Goal: Information Seeking & Learning: Learn about a topic

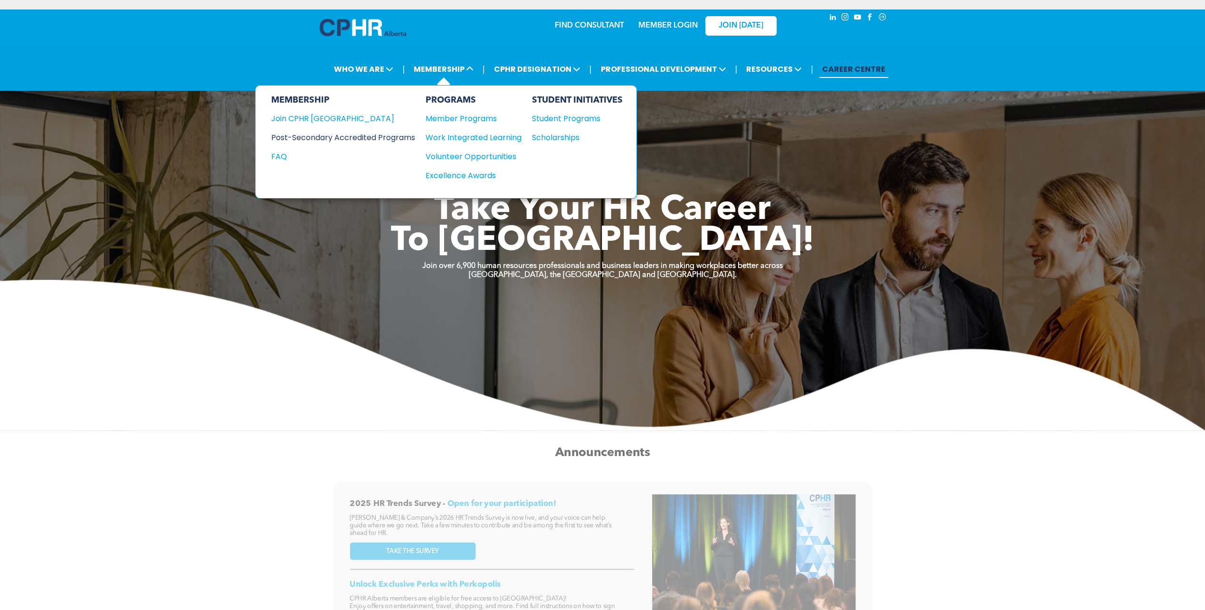
click at [398, 134] on div "Post-Secondary Accredited Programs" at bounding box center [336, 138] width 130 height 12
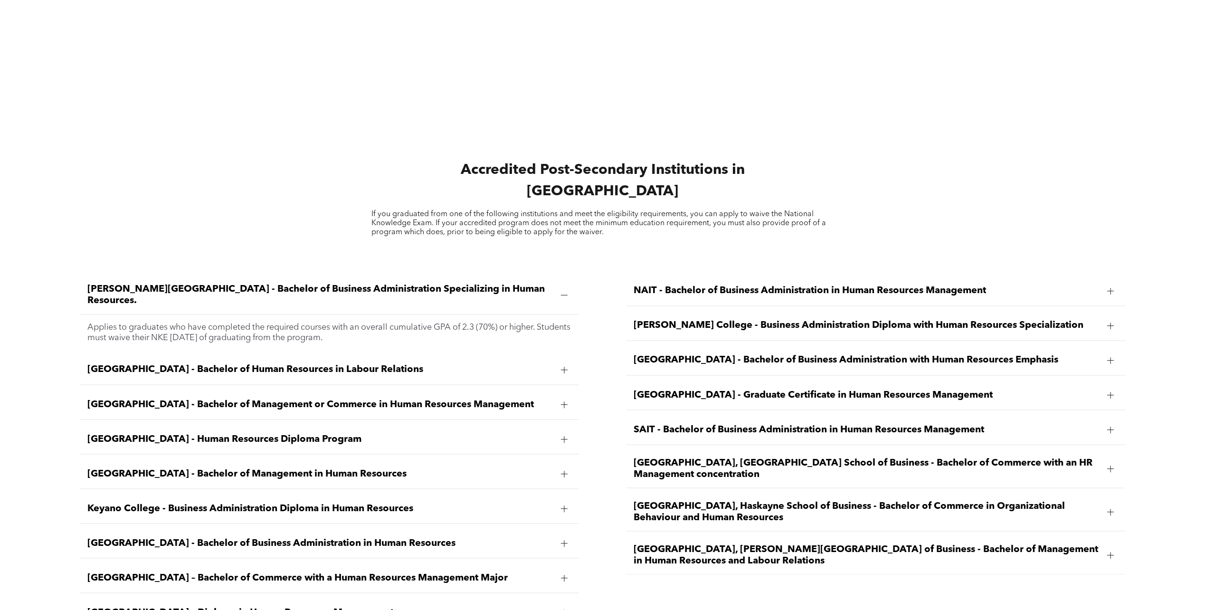
scroll to position [1472, 0]
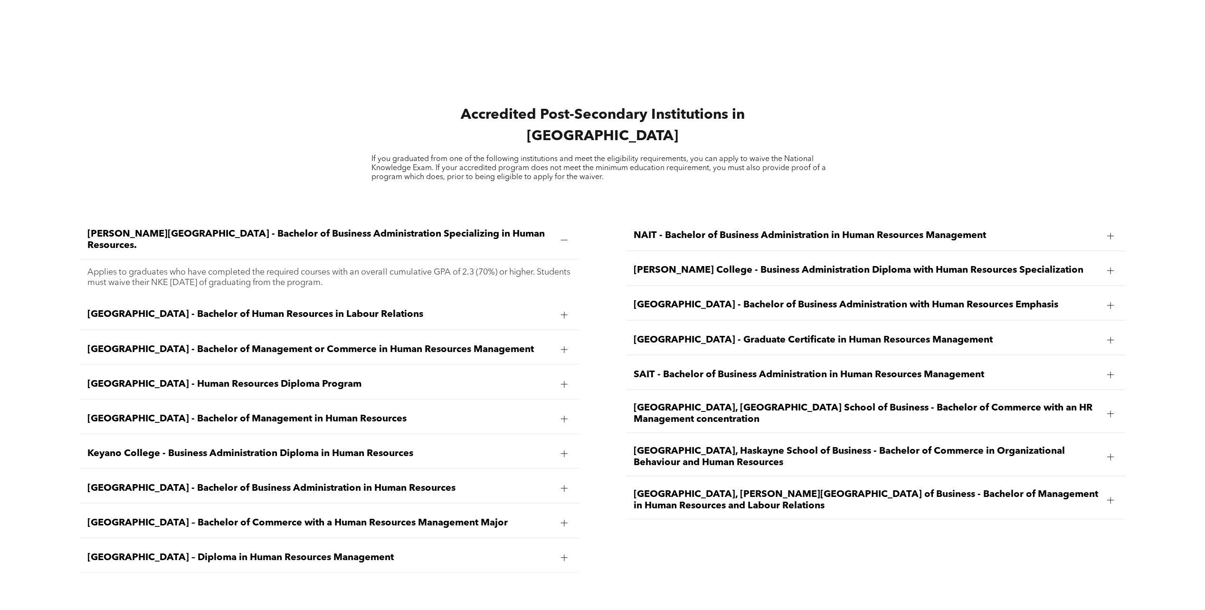
click at [253, 378] on span "[GEOGRAPHIC_DATA] - Human Resources Diploma Program" at bounding box center [320, 383] width 466 height 11
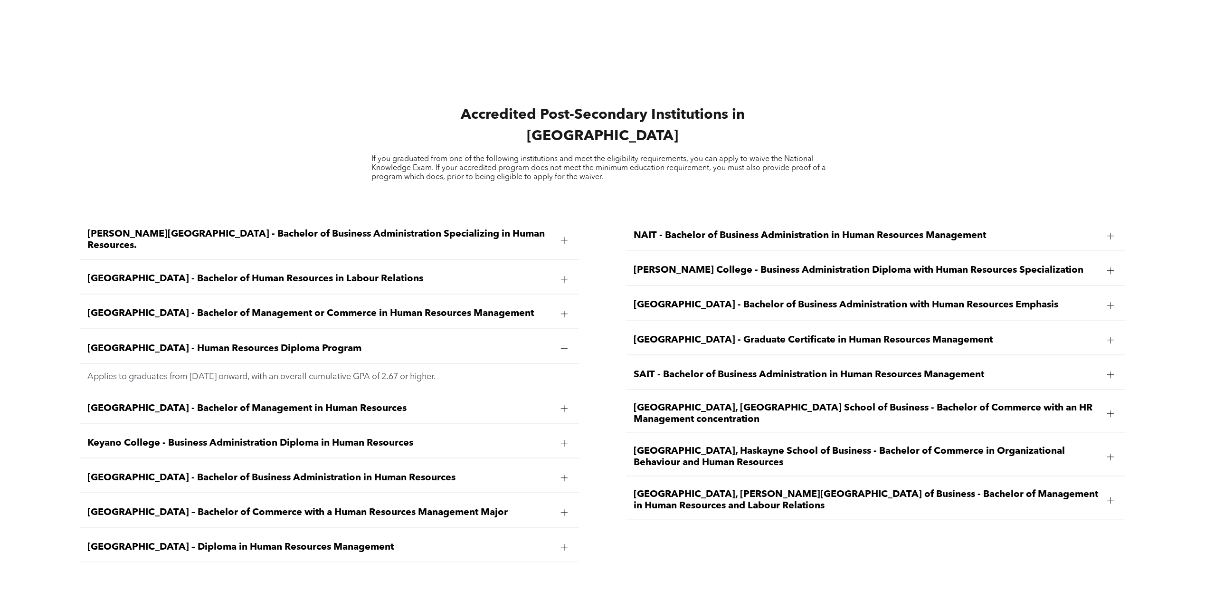
click at [251, 342] on span "[GEOGRAPHIC_DATA] - Human Resources Diploma Program" at bounding box center [320, 347] width 466 height 11
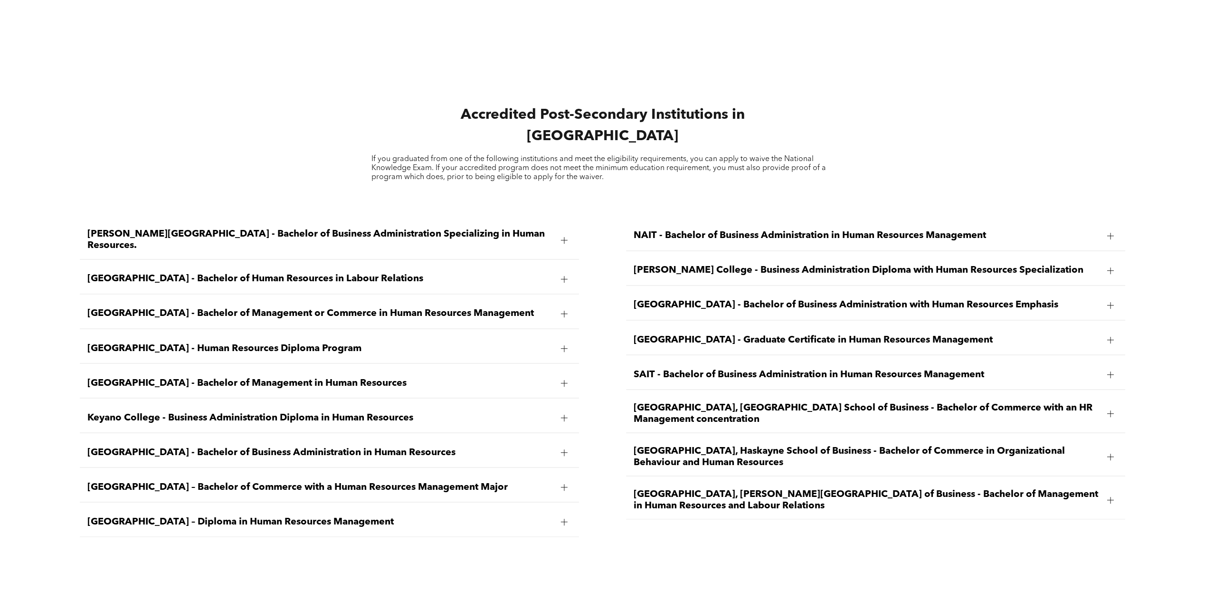
click at [803, 334] on span "[GEOGRAPHIC_DATA] - Graduate Certificate in Human Resources Management" at bounding box center [867, 339] width 466 height 11
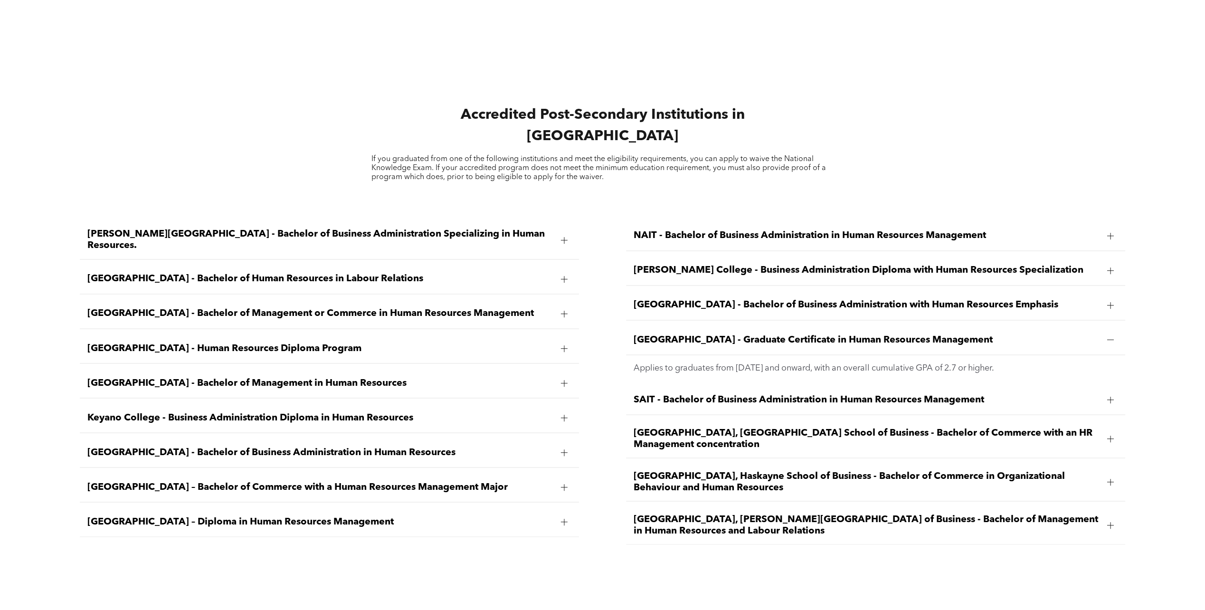
click at [803, 334] on span "[GEOGRAPHIC_DATA] - Graduate Certificate in Human Resources Management" at bounding box center [867, 339] width 466 height 11
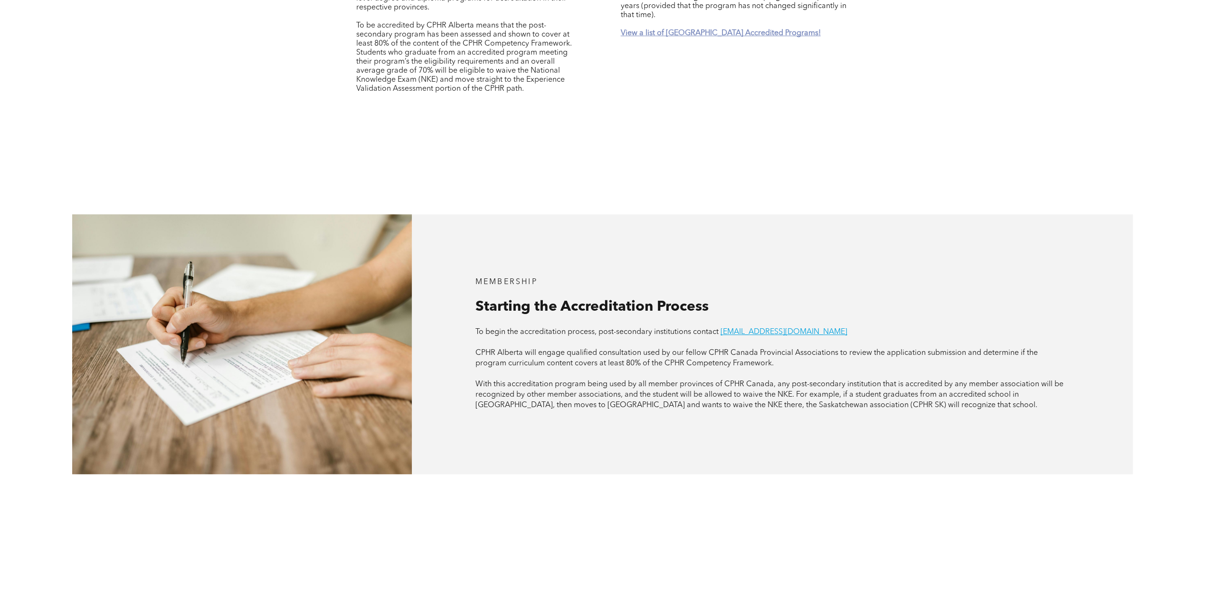
scroll to position [522, 0]
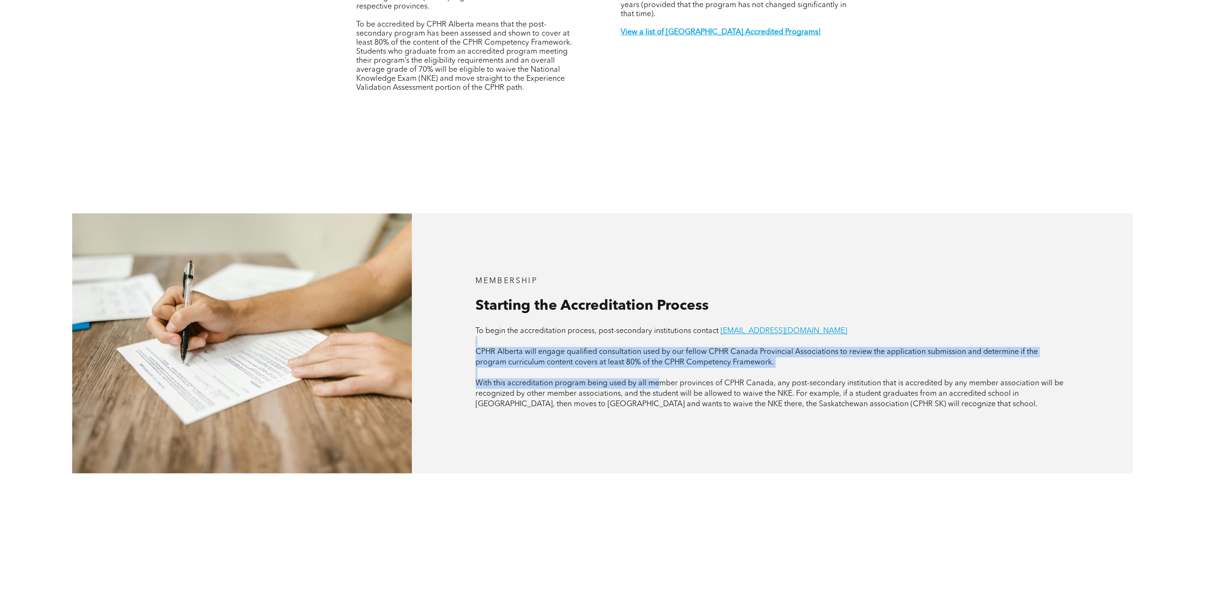
drag, startPoint x: 599, startPoint y: 330, endPoint x: 657, endPoint y: 372, distance: 72.4
click at [657, 372] on div "To begin the accreditation process, post-secondary institutions contact [EMAIL_…" at bounding box center [772, 368] width 594 height 84
click at [657, 380] on span "With this accreditation program being used by all member provinces of CPHR Cana…" at bounding box center [769, 394] width 588 height 28
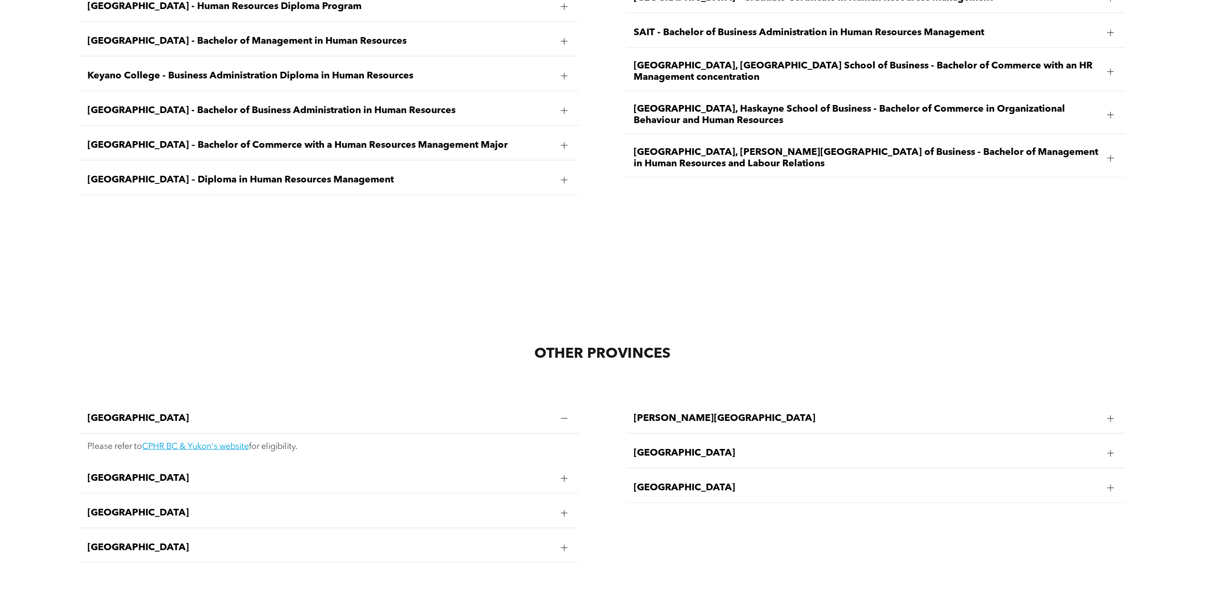
scroll to position [1900, 0]
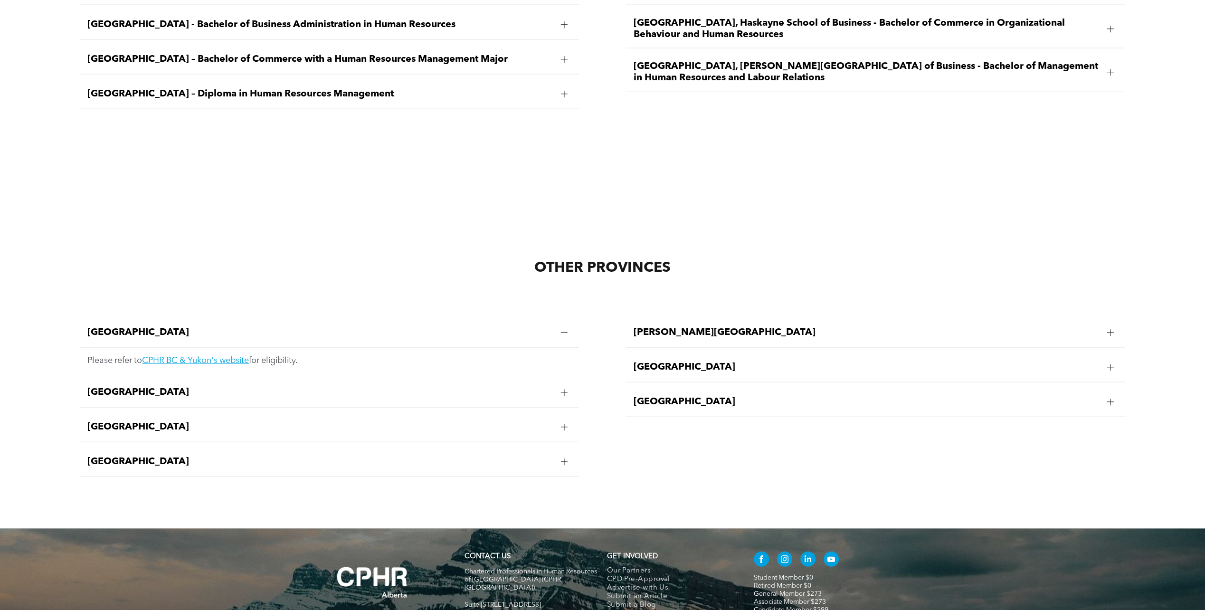
click at [1115, 325] on div at bounding box center [1110, 332] width 14 height 14
click at [568, 325] on div at bounding box center [564, 332] width 14 height 14
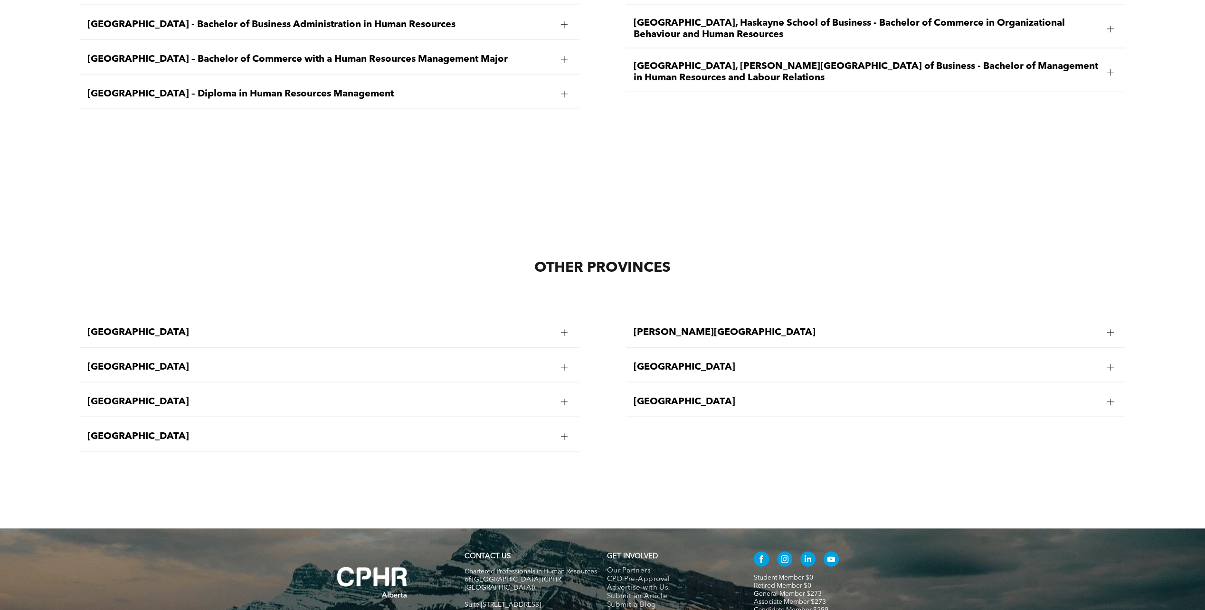
click at [567, 433] on div at bounding box center [564, 436] width 7 height 7
click at [564, 433] on div at bounding box center [564, 436] width 0 height 7
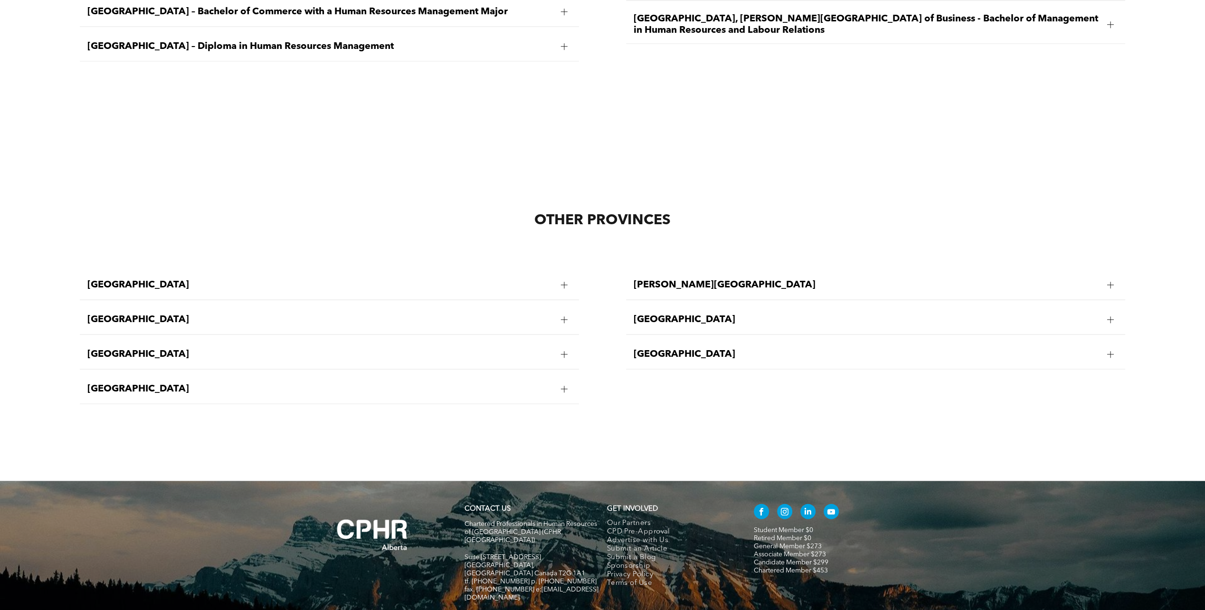
click at [216, 314] on span "[GEOGRAPHIC_DATA]" at bounding box center [320, 319] width 466 height 11
click at [187, 343] on link "CPHR Manitoba's website" at bounding box center [191, 347] width 99 height 9
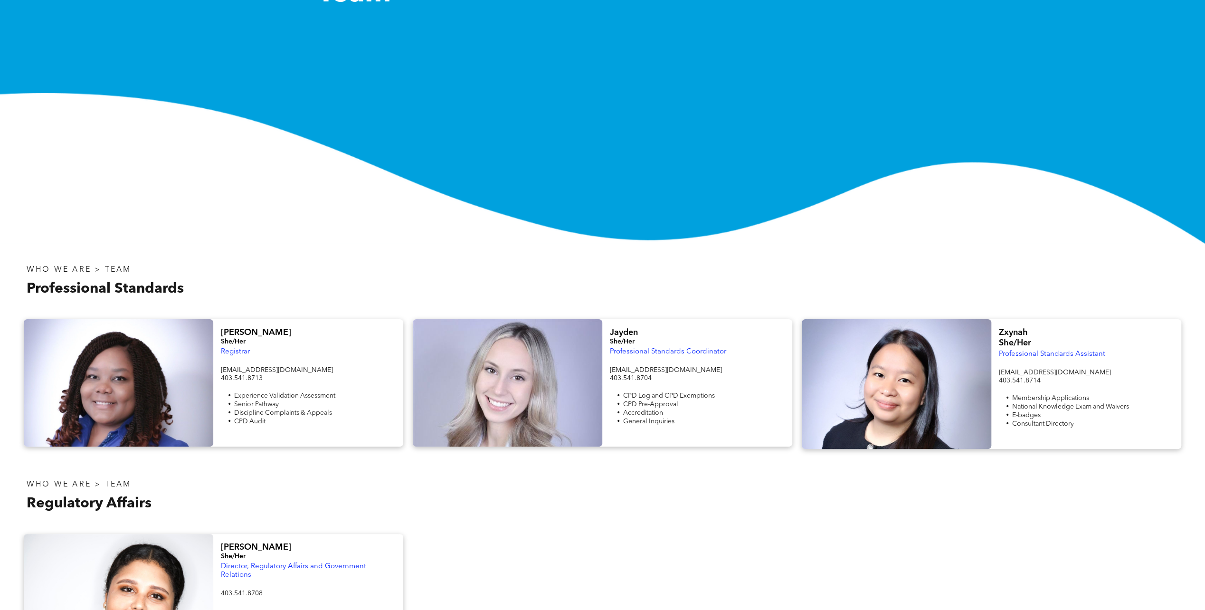
scroll to position [190, 0]
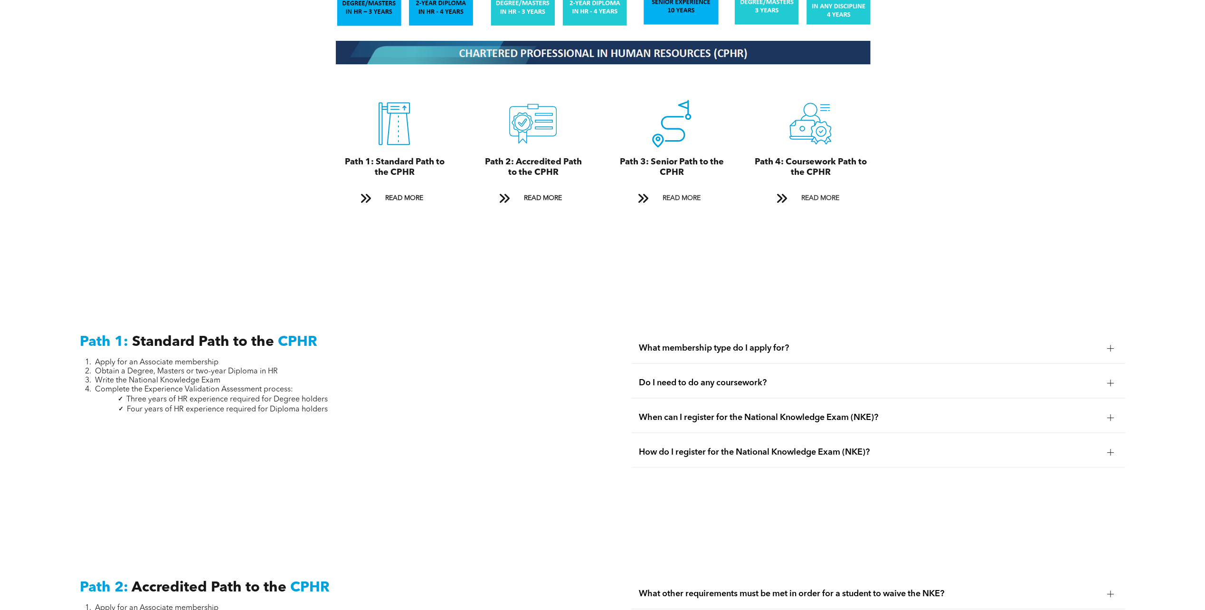
scroll to position [1187, 0]
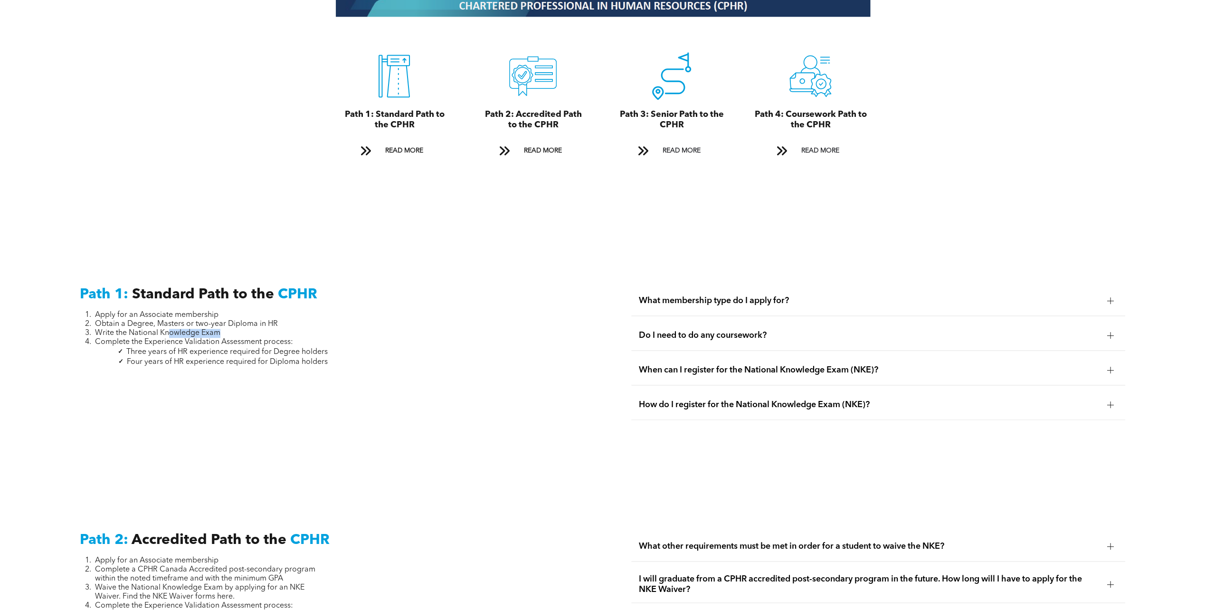
drag, startPoint x: 171, startPoint y: 324, endPoint x: 285, endPoint y: 326, distance: 114.0
click at [285, 329] on li "Write the National Knowledge Exam" at bounding box center [211, 333] width 233 height 9
click at [281, 348] on span "Three years of HR experience required for Degree holders" at bounding box center [226, 352] width 201 height 8
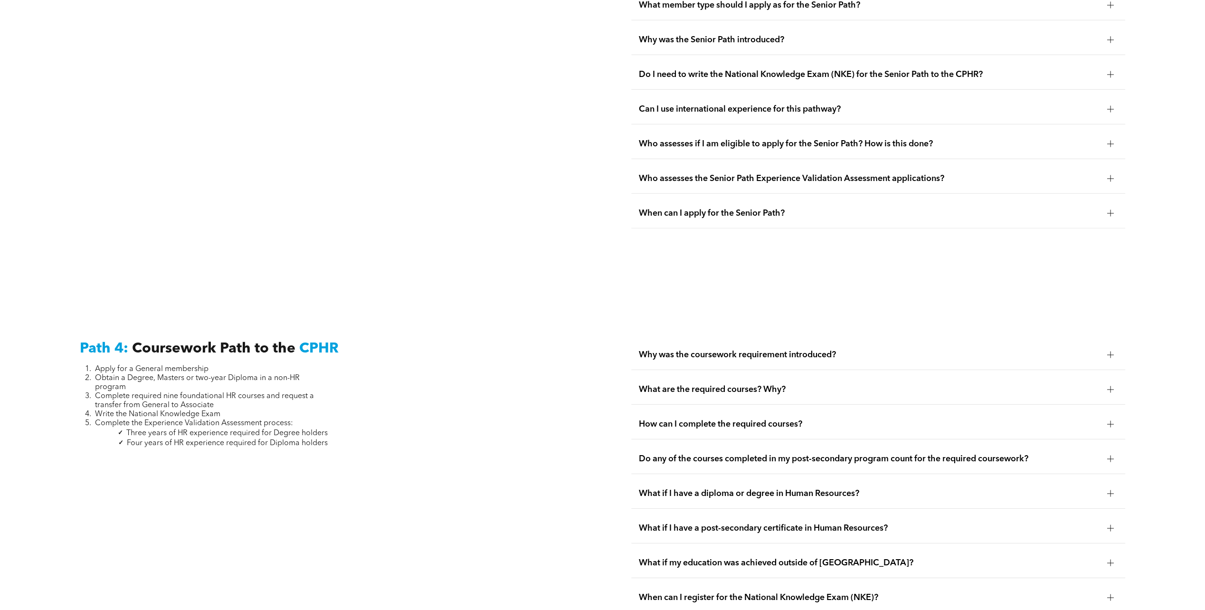
scroll to position [2660, 0]
drag, startPoint x: 191, startPoint y: 367, endPoint x: 260, endPoint y: 355, distance: 69.5
click at [260, 373] on li "Obtain a Degree, Masters or two-year Diploma in a non-HR program" at bounding box center [211, 382] width 233 height 18
click at [260, 374] on span "Obtain a Degree, Masters or two-year Diploma in a non-HR program" at bounding box center [197, 382] width 205 height 17
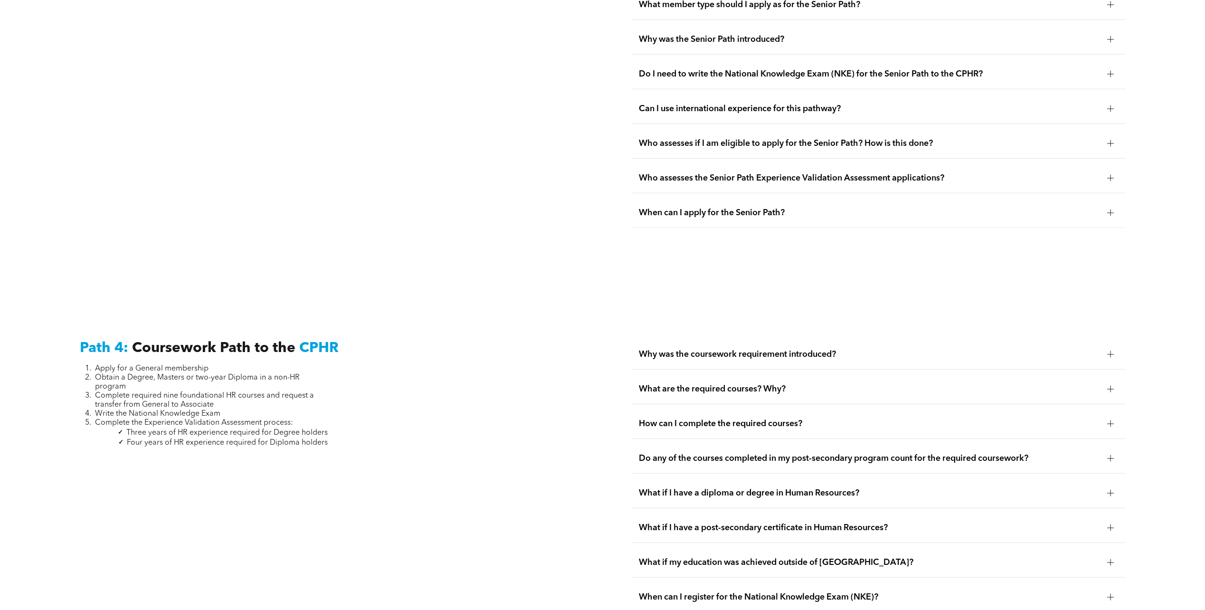
click at [190, 374] on span "Obtain a Degree, Masters or two-year Diploma in a non-HR program" at bounding box center [197, 382] width 205 height 17
drag, startPoint x: 190, startPoint y: 355, endPoint x: 238, endPoint y: 378, distance: 53.3
click at [238, 378] on ol "Apply for a General membership Obtain a Degree, Masters or two-year Diploma in …" at bounding box center [204, 395] width 248 height 63
click at [238, 392] on span "Complete required nine foundational HR courses and request a transfer from Gene…" at bounding box center [204, 400] width 219 height 17
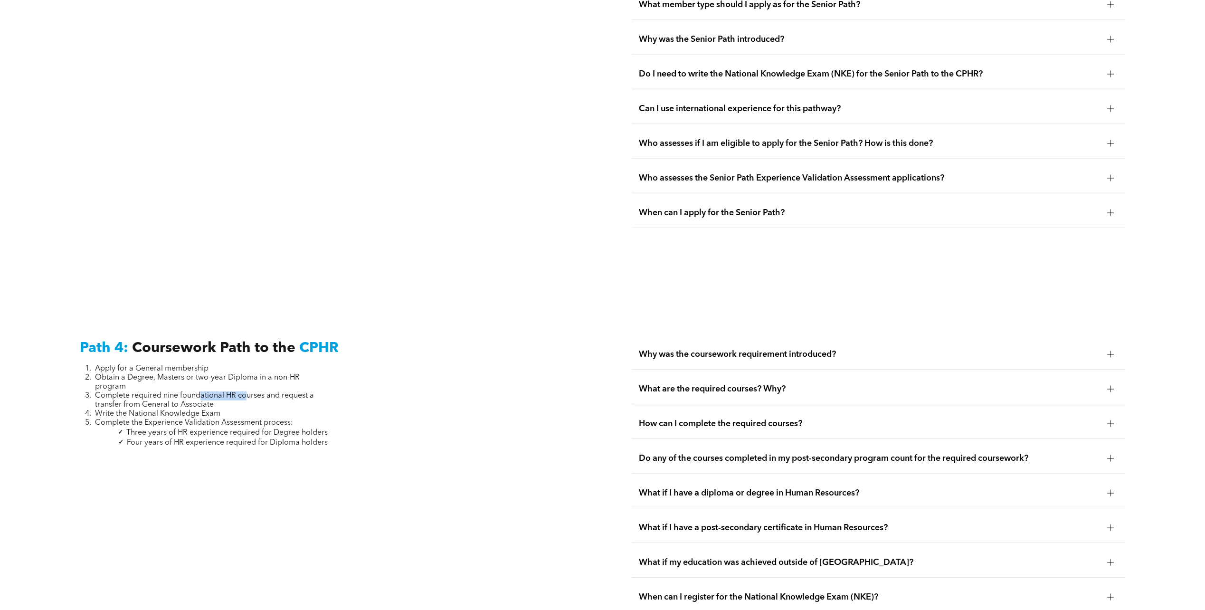
drag, startPoint x: 246, startPoint y: 374, endPoint x: 201, endPoint y: 381, distance: 45.2
click at [201, 392] on span "Complete required nine foundational HR courses and request a transfer from Gene…" at bounding box center [204, 400] width 219 height 17
click at [202, 392] on span "Complete required nine foundational HR courses and request a transfer from Gene…" at bounding box center [204, 400] width 219 height 17
click at [187, 410] on span "Write the National Knowledge Exam" at bounding box center [157, 414] width 125 height 8
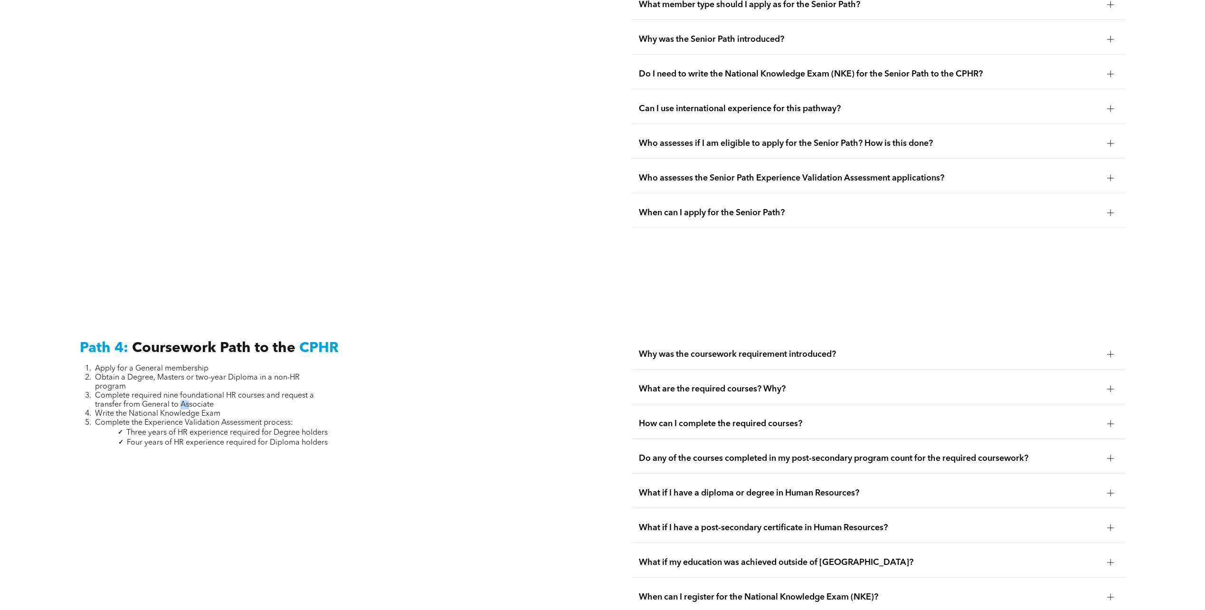
drag, startPoint x: 179, startPoint y: 387, endPoint x: 190, endPoint y: 385, distance: 11.5
click at [190, 392] on span "Complete required nine foundational HR courses and request a transfer from Gene…" at bounding box center [204, 400] width 219 height 17
click at [187, 419] on span "Complete the Experience Validation Assessment process:" at bounding box center [194, 423] width 198 height 8
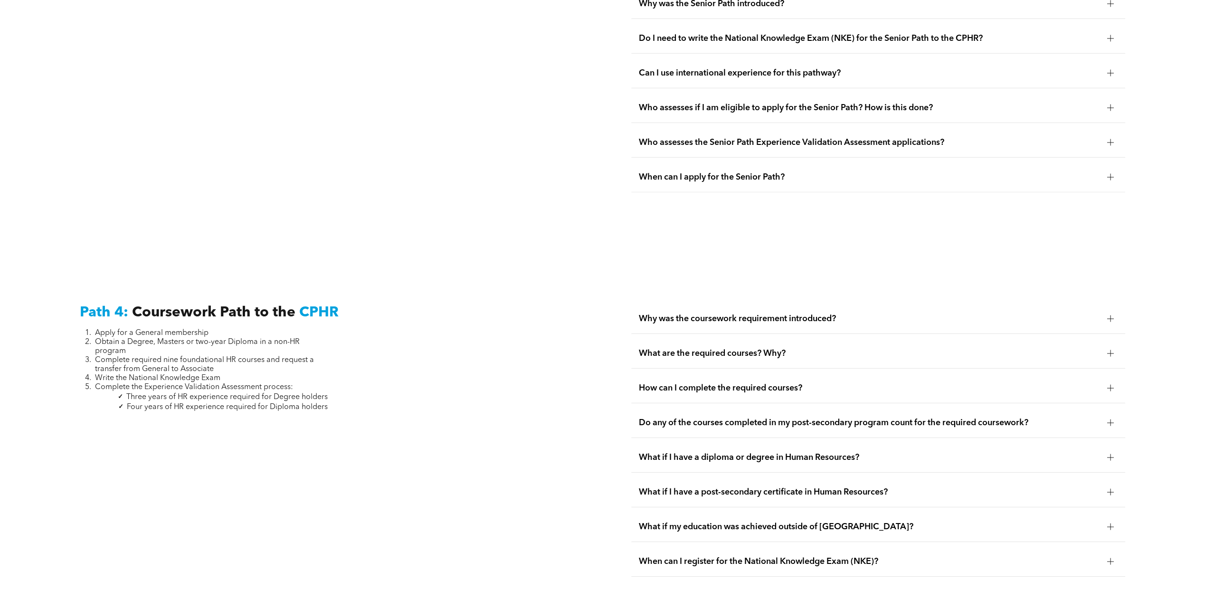
scroll to position [2802, 0]
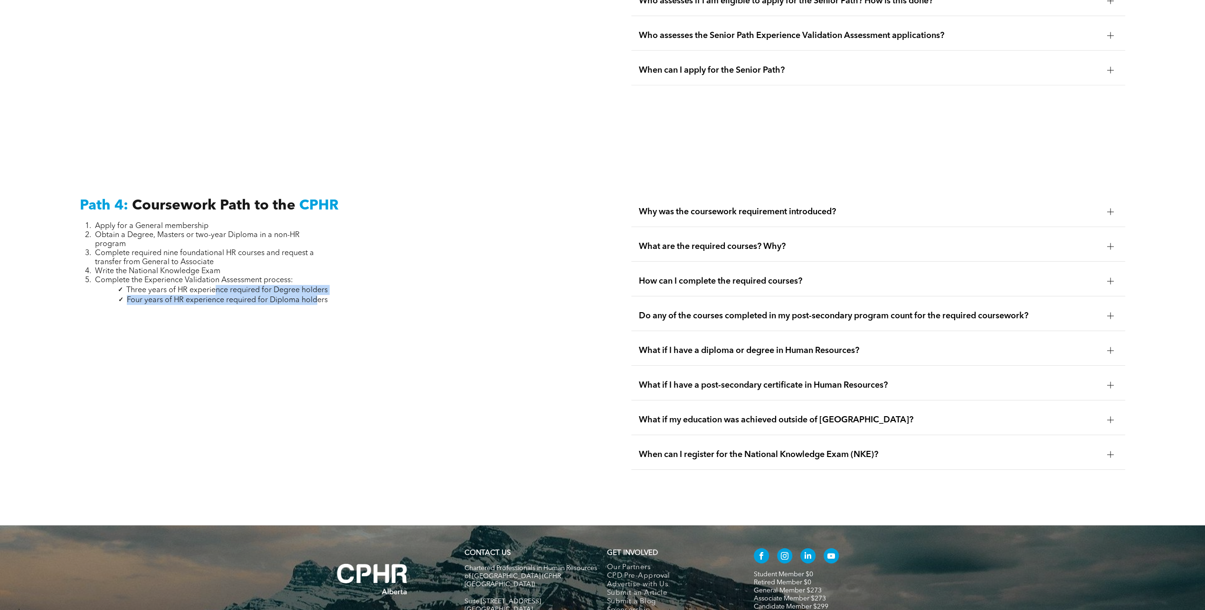
drag, startPoint x: 214, startPoint y: 276, endPoint x: 317, endPoint y: 285, distance: 103.4
click at [317, 285] on ul "Three years of HR experience required for Degree holders Four years of HR exper…" at bounding box center [204, 295] width 248 height 20
click at [317, 296] on span "Four years of HR experience required for Diploma holders" at bounding box center [227, 300] width 201 height 8
click at [298, 313] on div at bounding box center [327, 317] width 494 height 8
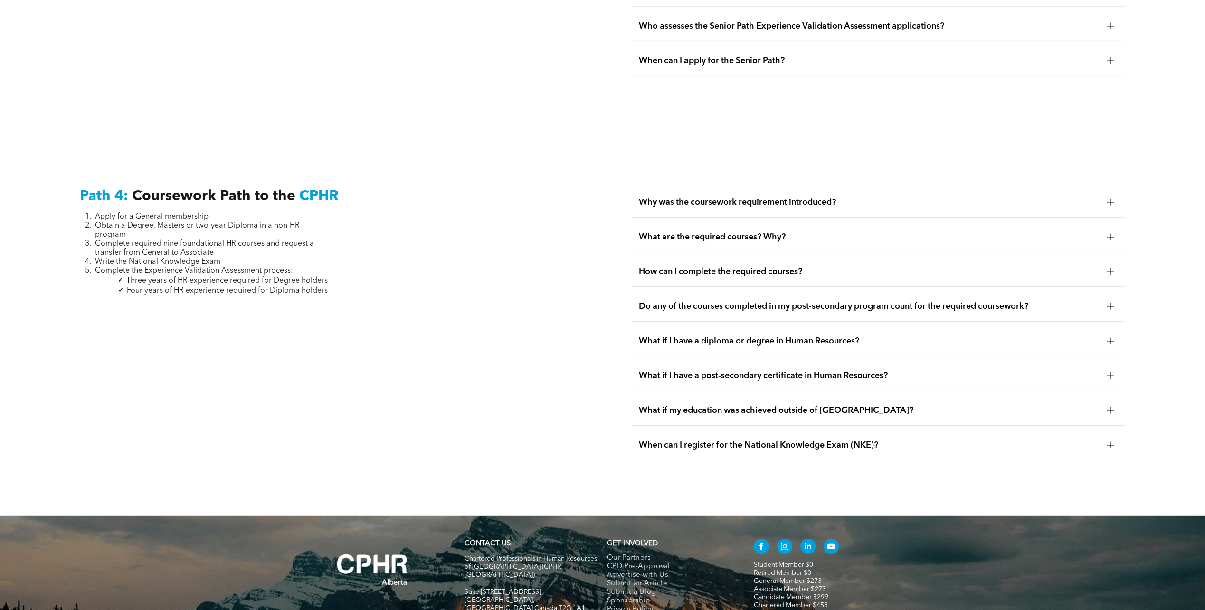
scroll to position [2782, 0]
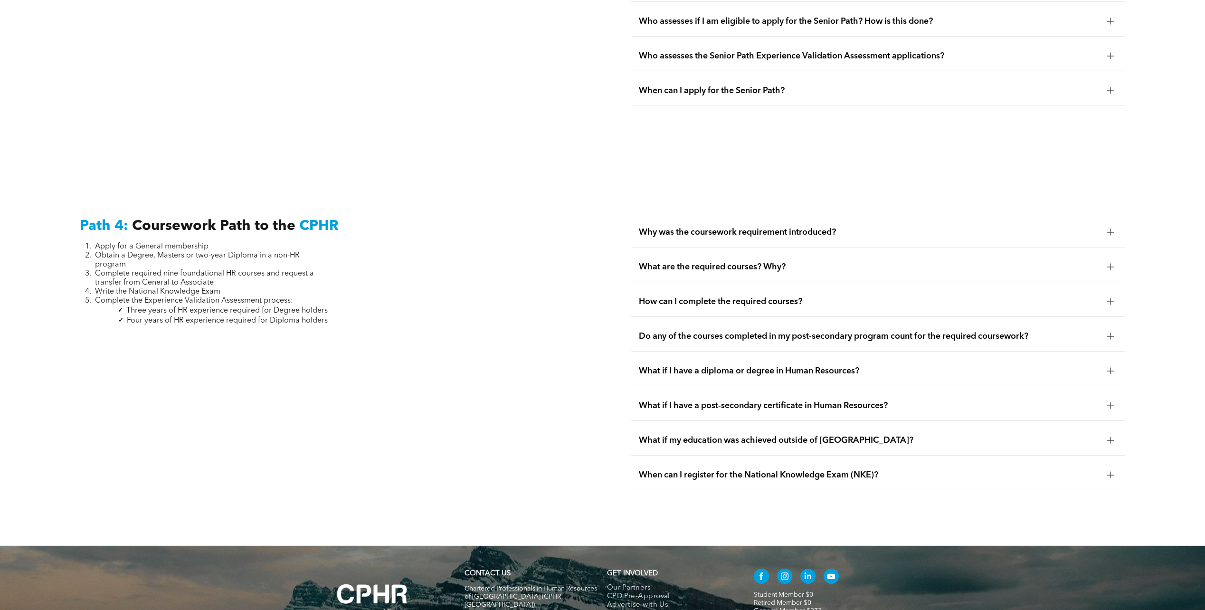
click at [697, 227] on span "Why was the coursework requirement introduced?" at bounding box center [869, 232] width 461 height 10
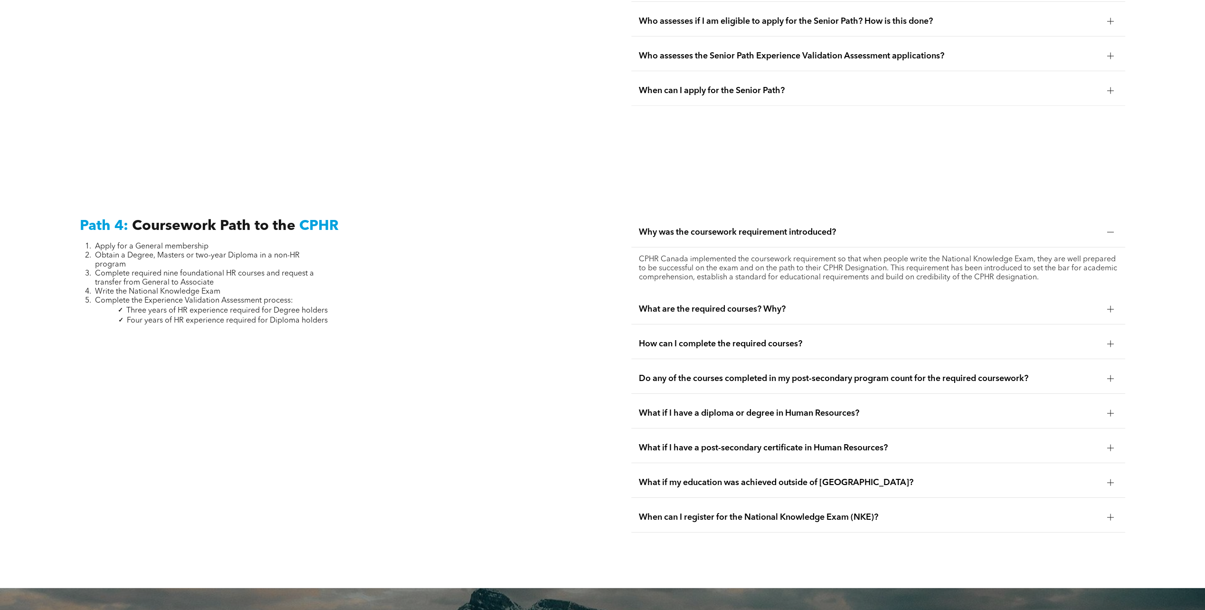
click at [720, 227] on span "Why was the coursework requirement introduced?" at bounding box center [869, 232] width 461 height 10
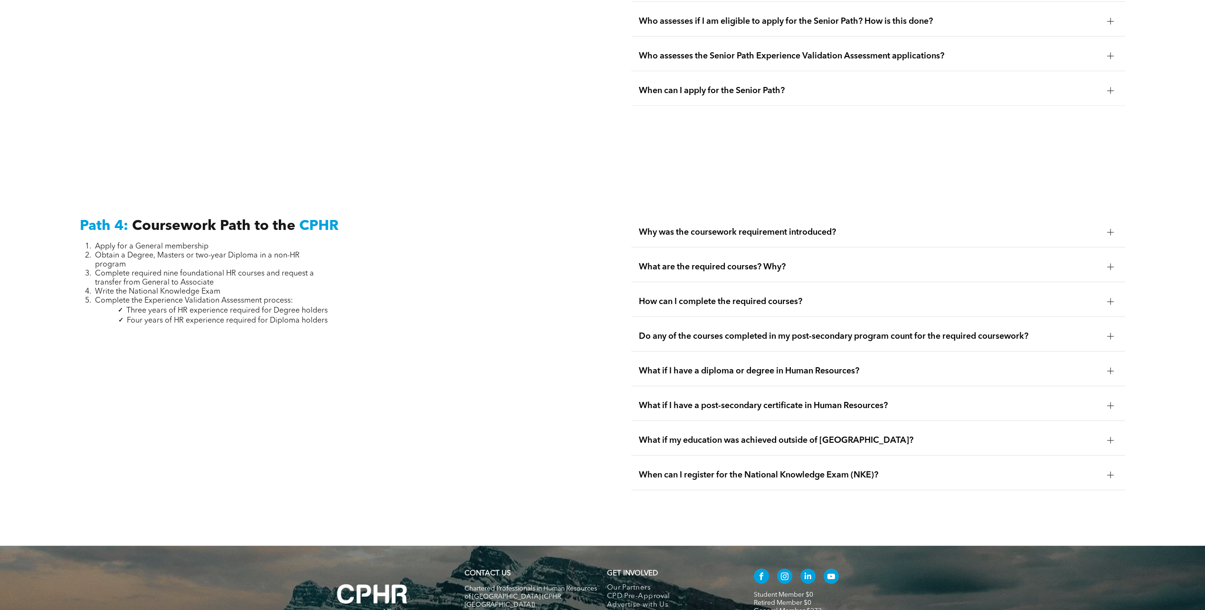
click at [714, 262] on span "What are the required courses? Why?" at bounding box center [869, 267] width 461 height 10
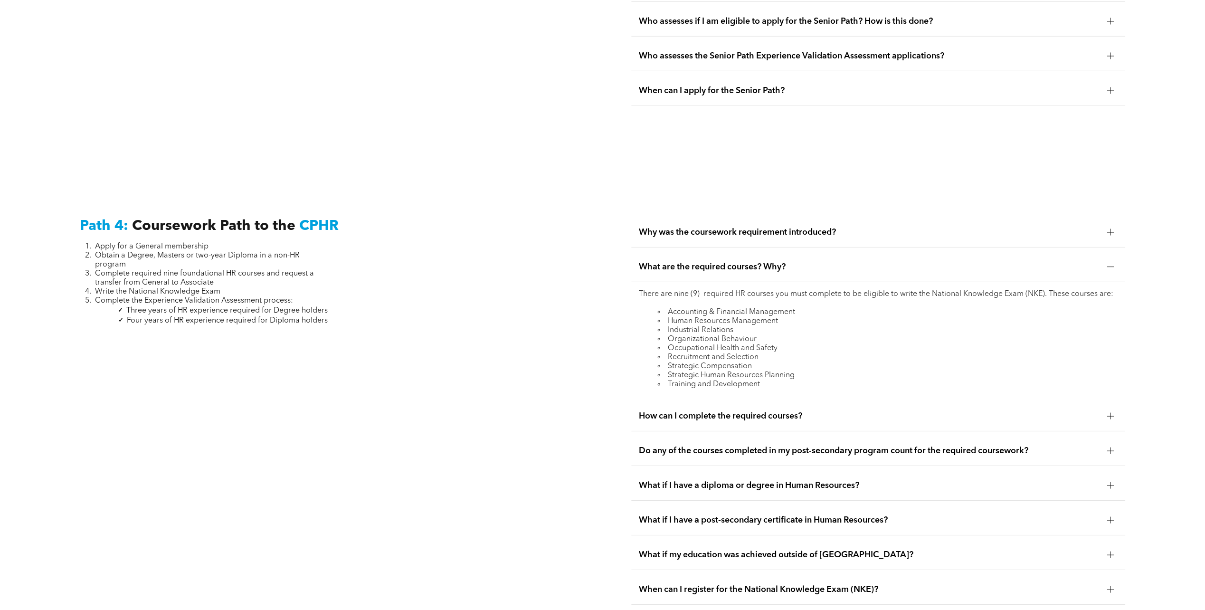
click at [714, 262] on span "What are the required courses? Why?" at bounding box center [869, 267] width 461 height 10
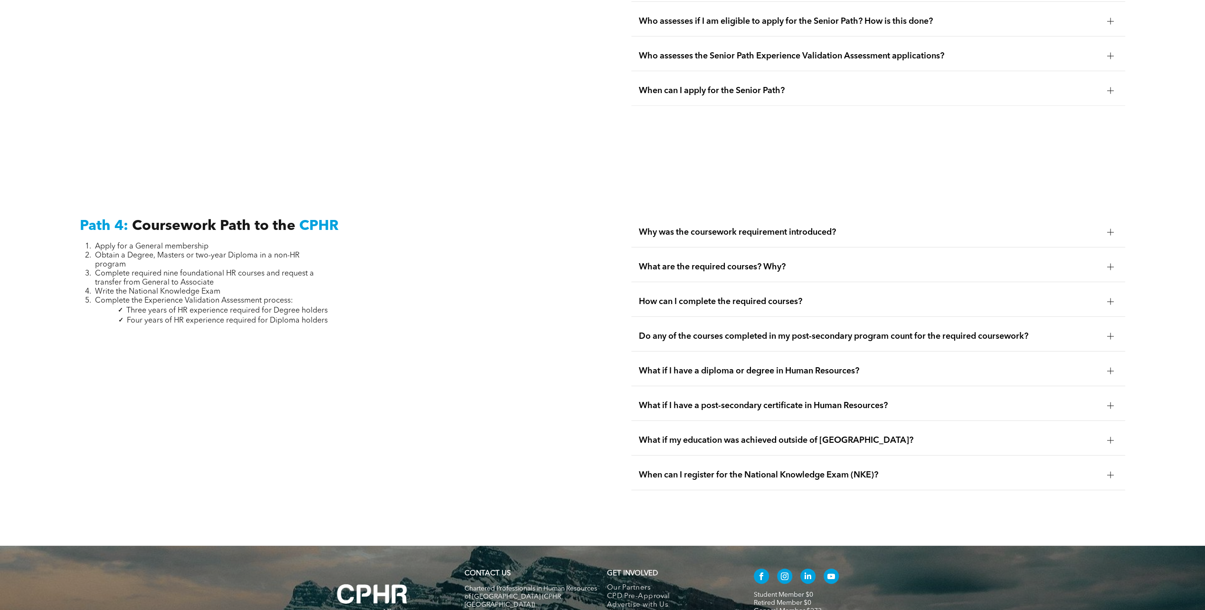
click at [711, 296] on span "How can I complete the required courses?" at bounding box center [869, 301] width 461 height 10
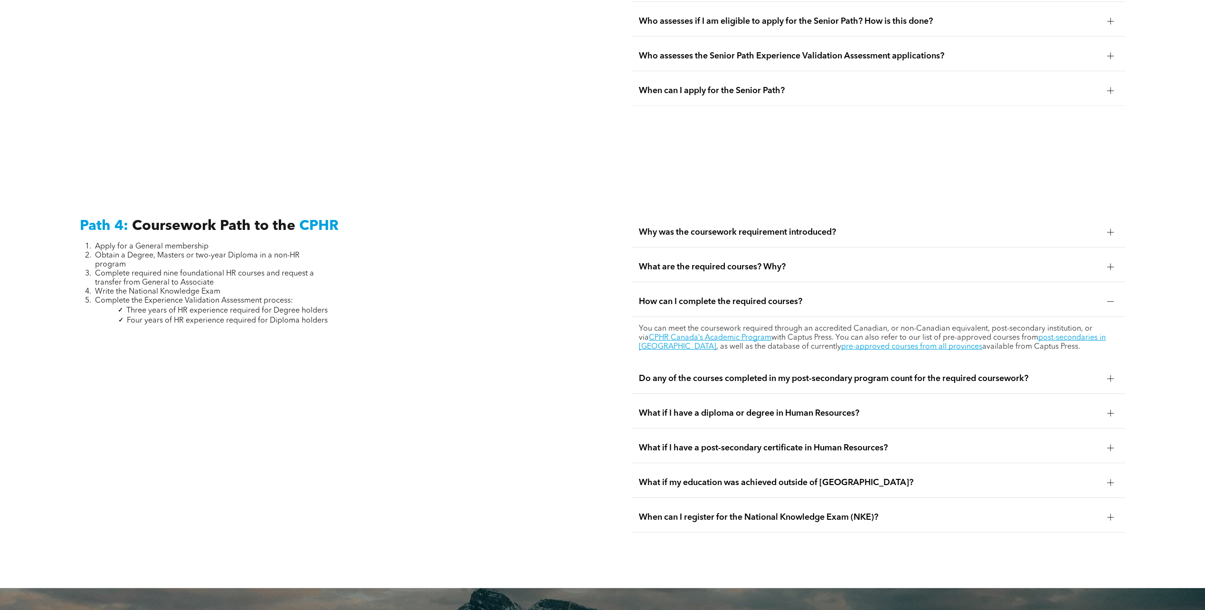
click at [711, 296] on span "How can I complete the required courses?" at bounding box center [869, 301] width 461 height 10
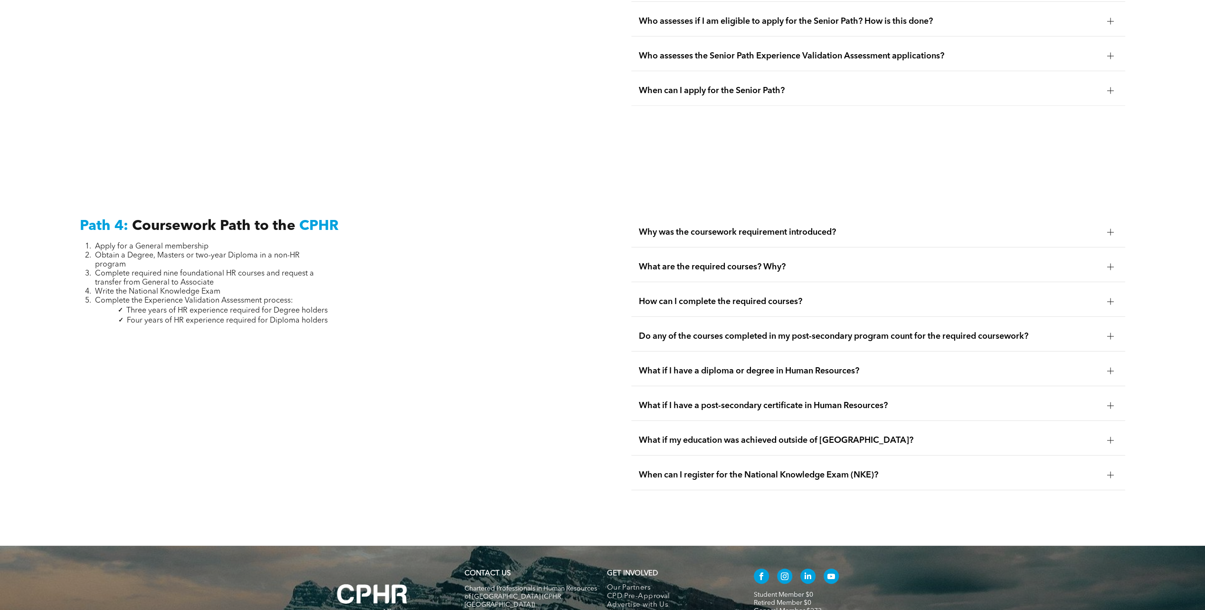
click at [711, 296] on span "How can I complete the required courses?" at bounding box center [869, 301] width 461 height 10
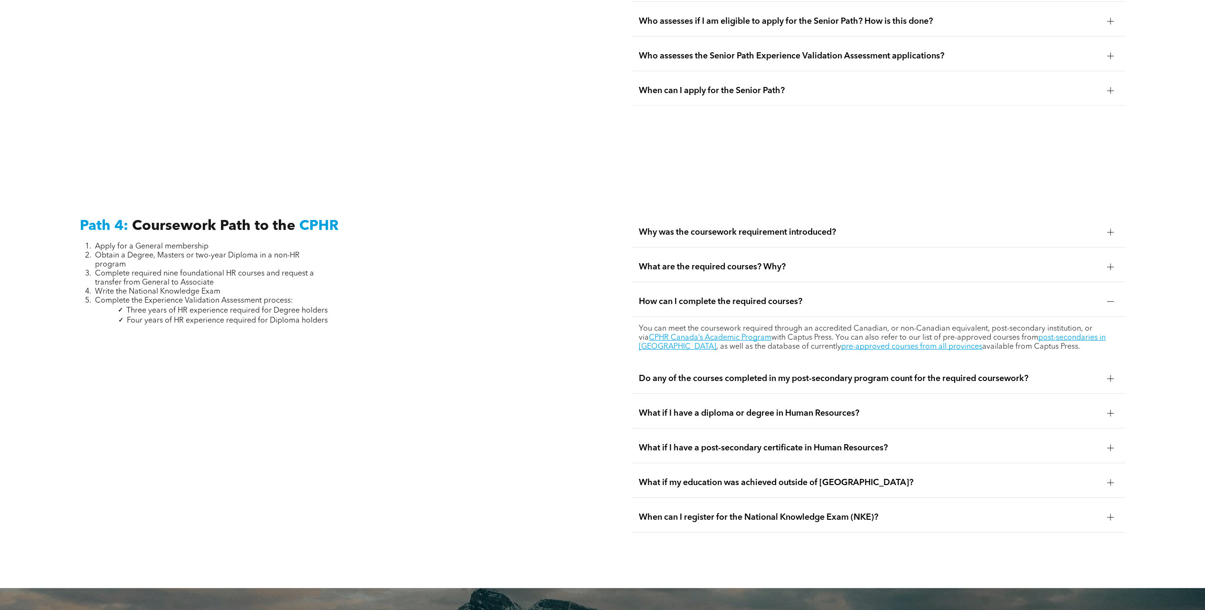
click at [711, 296] on span "How can I complete the required courses?" at bounding box center [869, 301] width 461 height 10
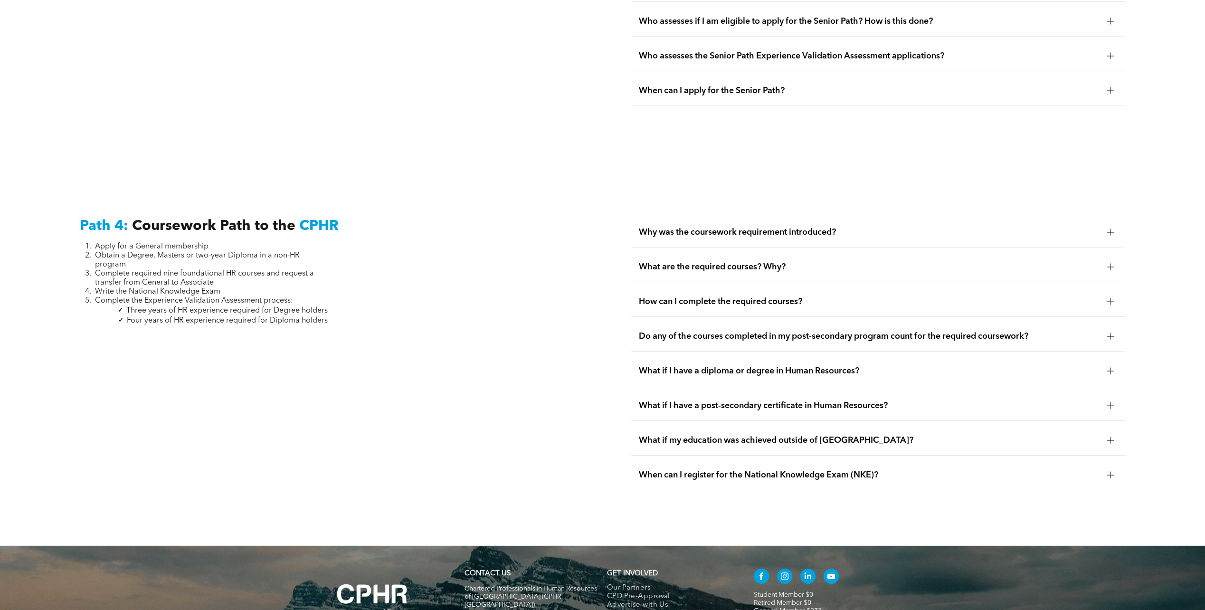
click at [711, 331] on span "Do any of the courses completed in my post-secondary program count for the requ…" at bounding box center [869, 336] width 461 height 10
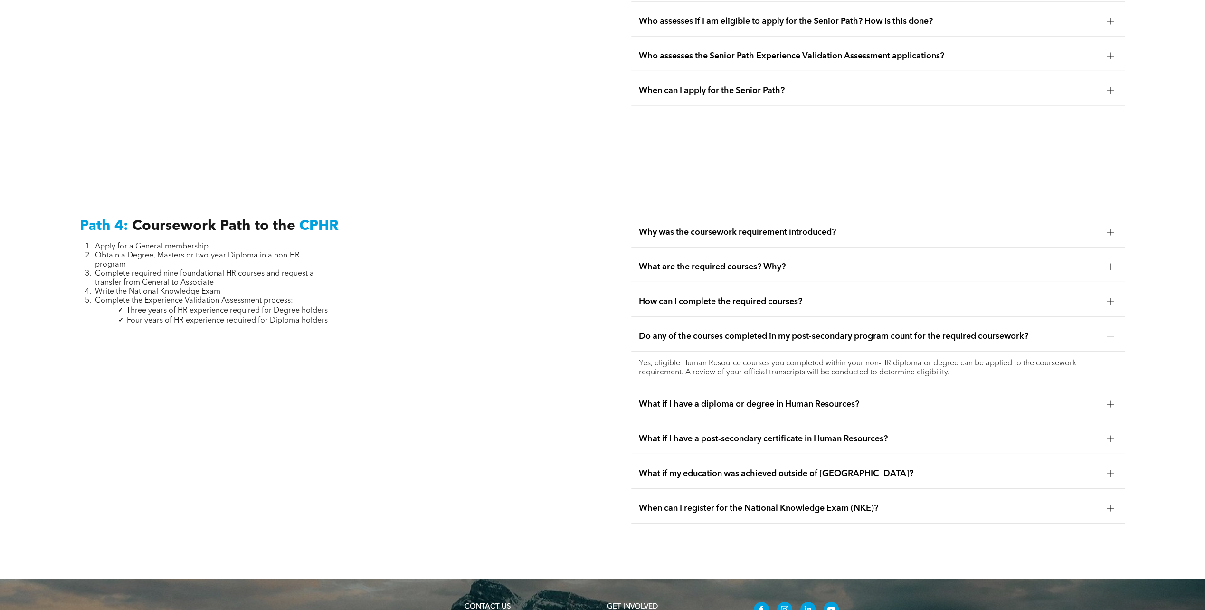
click at [711, 331] on span "Do any of the courses completed in my post-secondary program count for the requ…" at bounding box center [869, 336] width 461 height 10
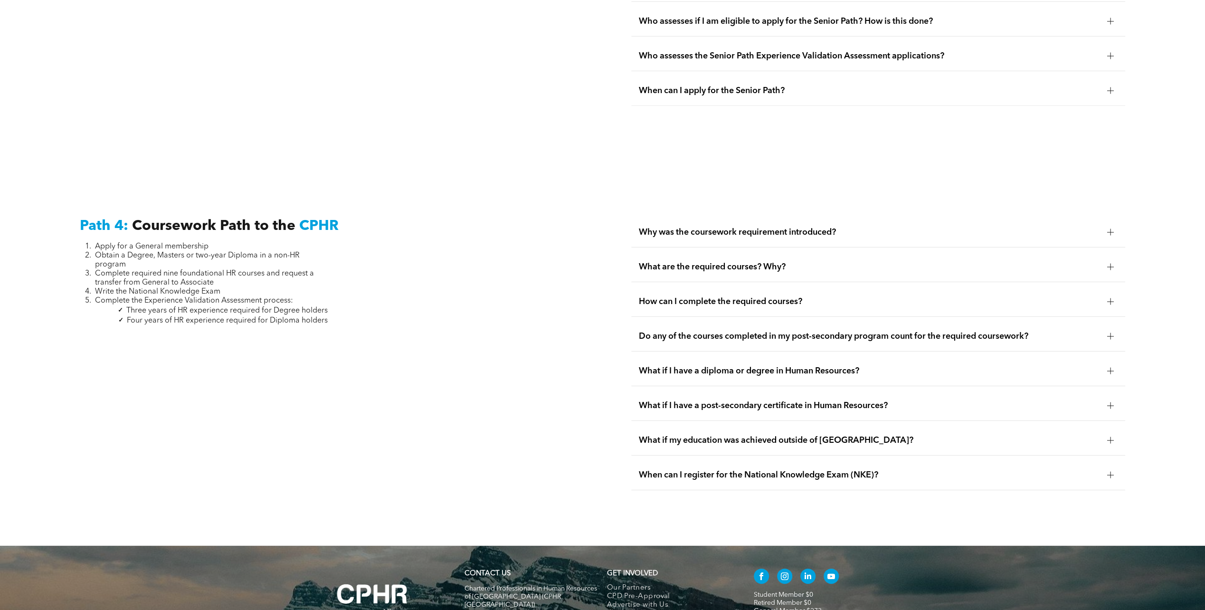
click at [687, 366] on span "What if I have a diploma or degree in Human Resources?" at bounding box center [869, 371] width 461 height 10
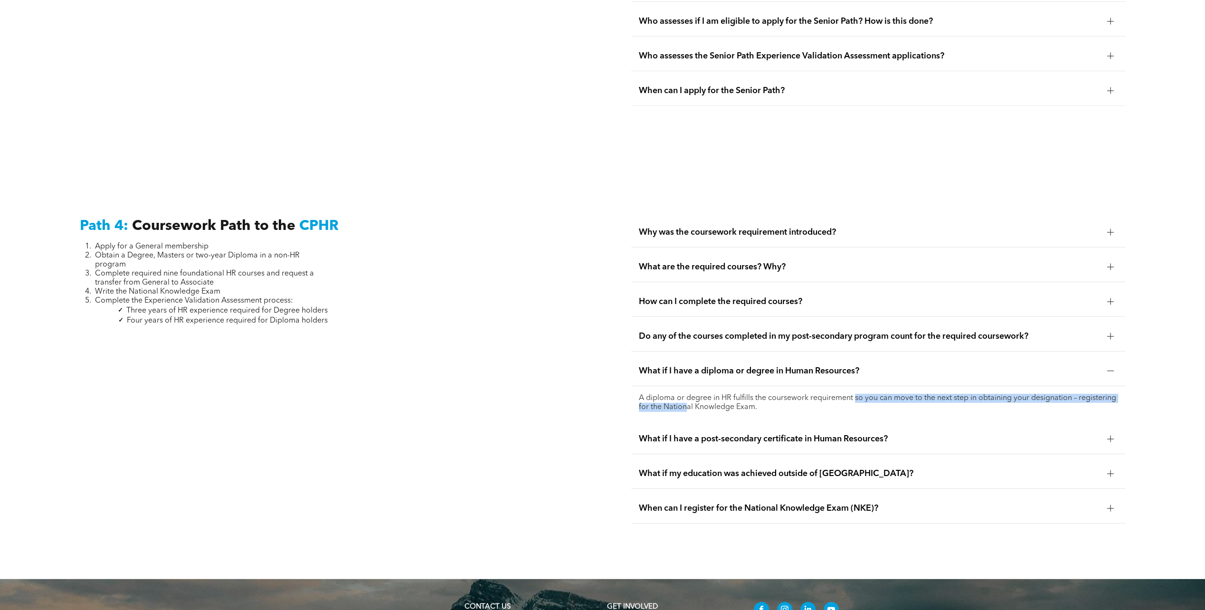
drag, startPoint x: 688, startPoint y: 385, endPoint x: 856, endPoint y: 375, distance: 167.9
click at [856, 394] on p "A diploma or degree in HR fulfills the coursework requirement so you can move t…" at bounding box center [878, 403] width 479 height 18
click at [701, 394] on p "A diploma or degree in HR fulfills the coursework requirement so you can move t…" at bounding box center [878, 403] width 479 height 18
click at [708, 366] on span "What if I have a diploma or degree in Human Resources?" at bounding box center [869, 371] width 461 height 10
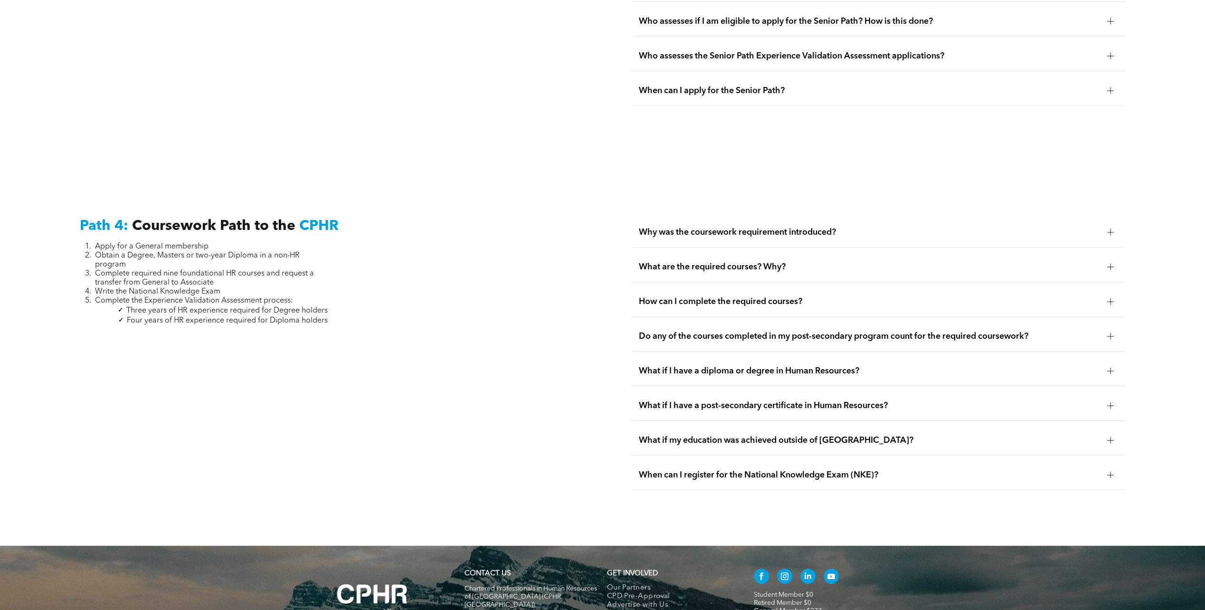
click at [691, 400] on span "What if I have a post-secondary certificate in Human Resources?" at bounding box center [869, 405] width 461 height 10
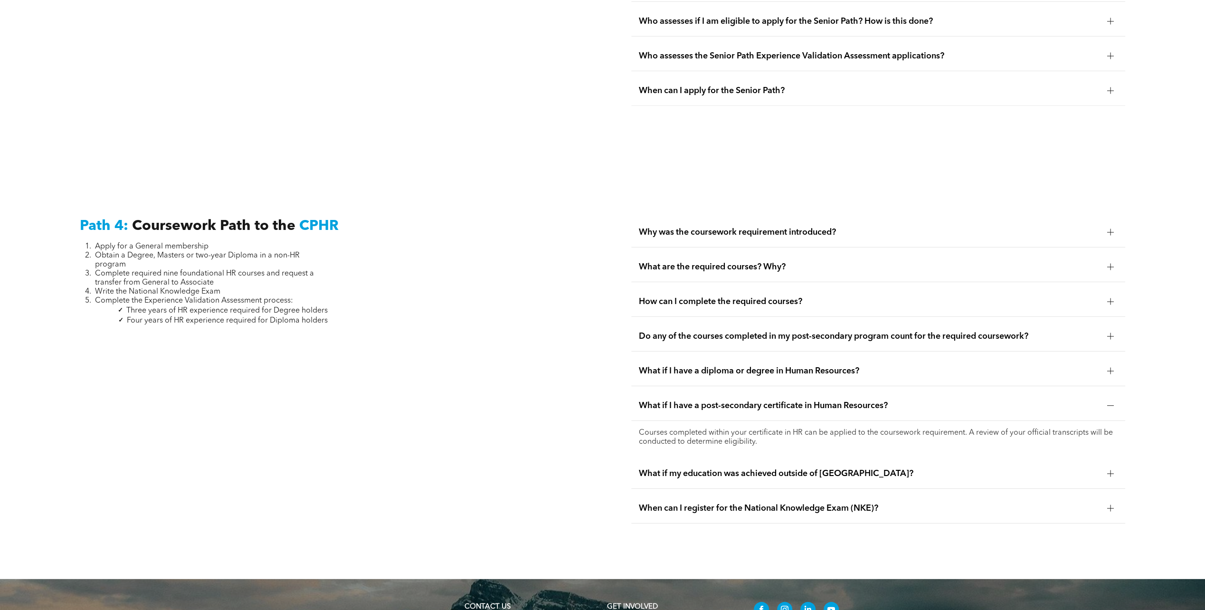
click at [690, 400] on span "What if I have a post-secondary certificate in Human Resources?" at bounding box center [869, 405] width 461 height 10
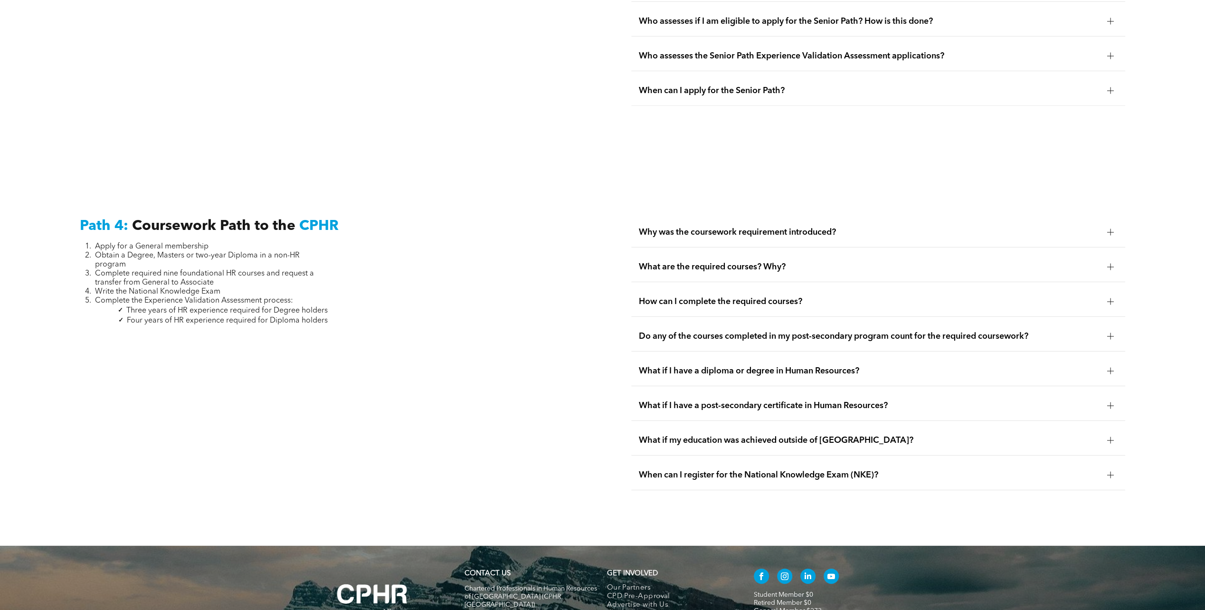
click at [672, 435] on span "What if my education was achieved outside of Canada?" at bounding box center [869, 440] width 461 height 10
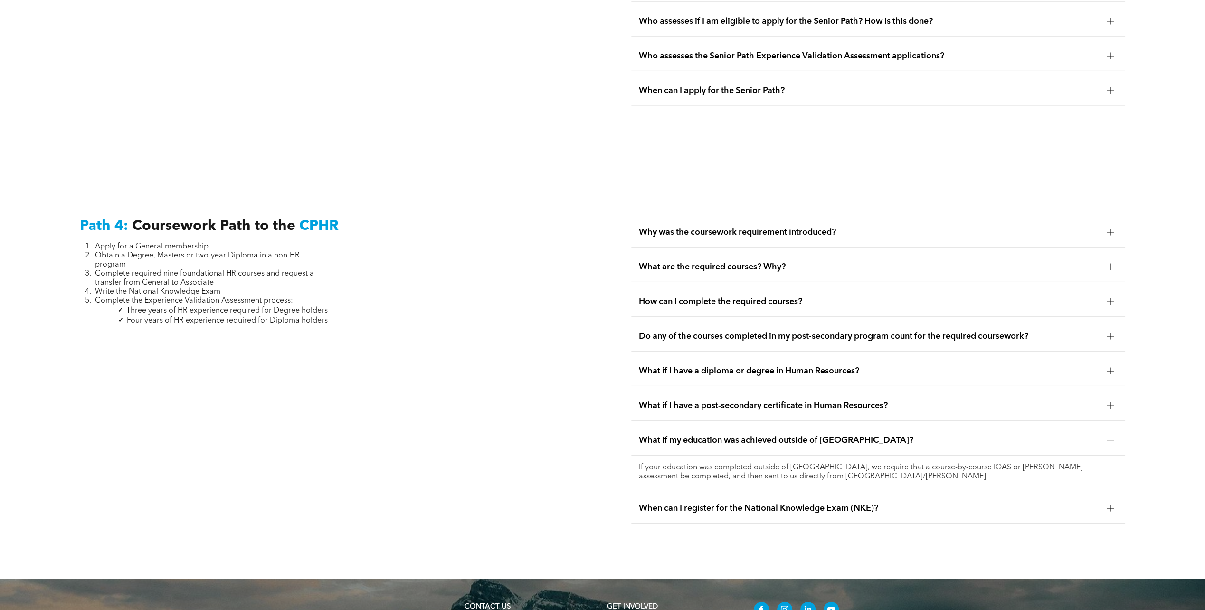
click at [671, 435] on span "What if my education was achieved outside of Canada?" at bounding box center [869, 440] width 461 height 10
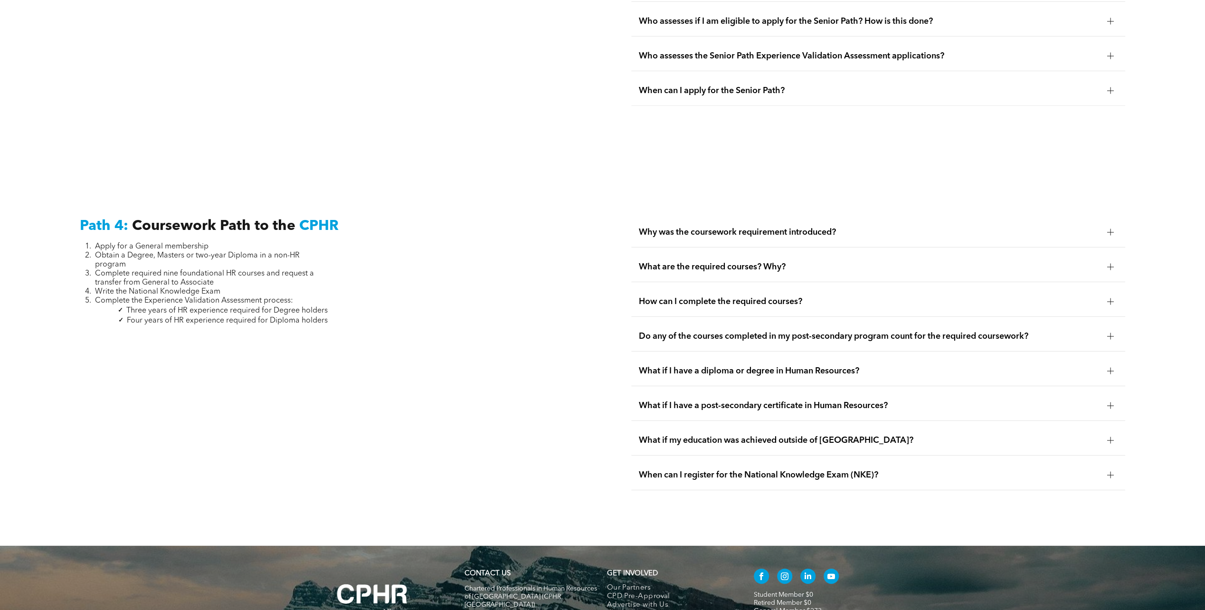
click at [671, 435] on span "What if my education was achieved outside of Canada?" at bounding box center [869, 440] width 461 height 10
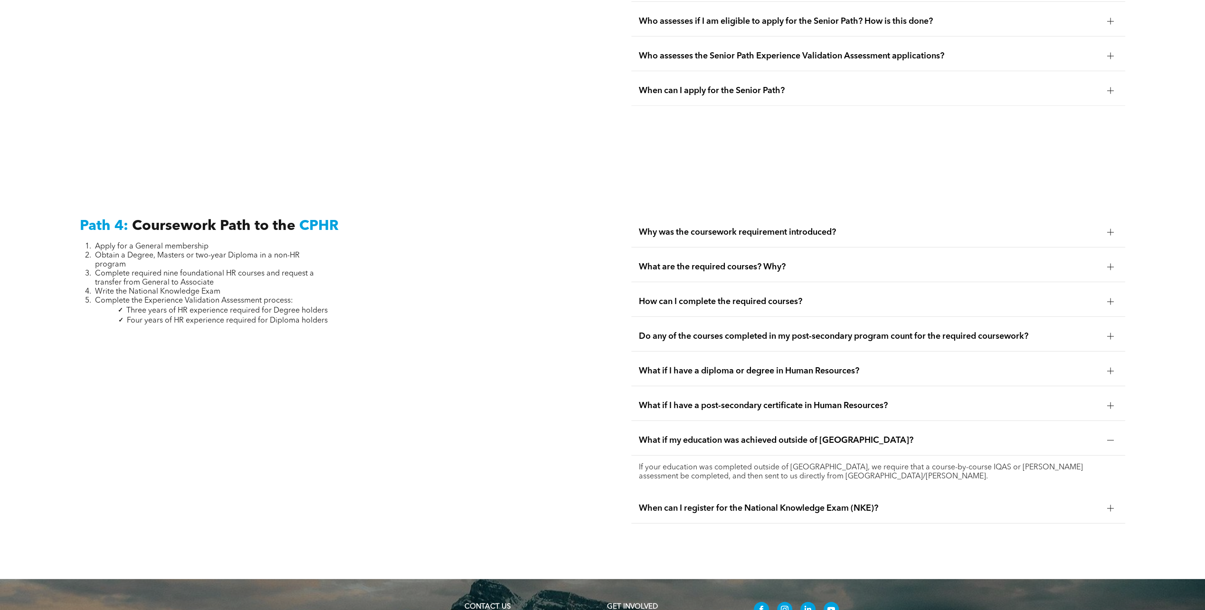
click at [671, 435] on span "What if my education was achieved outside of Canada?" at bounding box center [869, 440] width 461 height 10
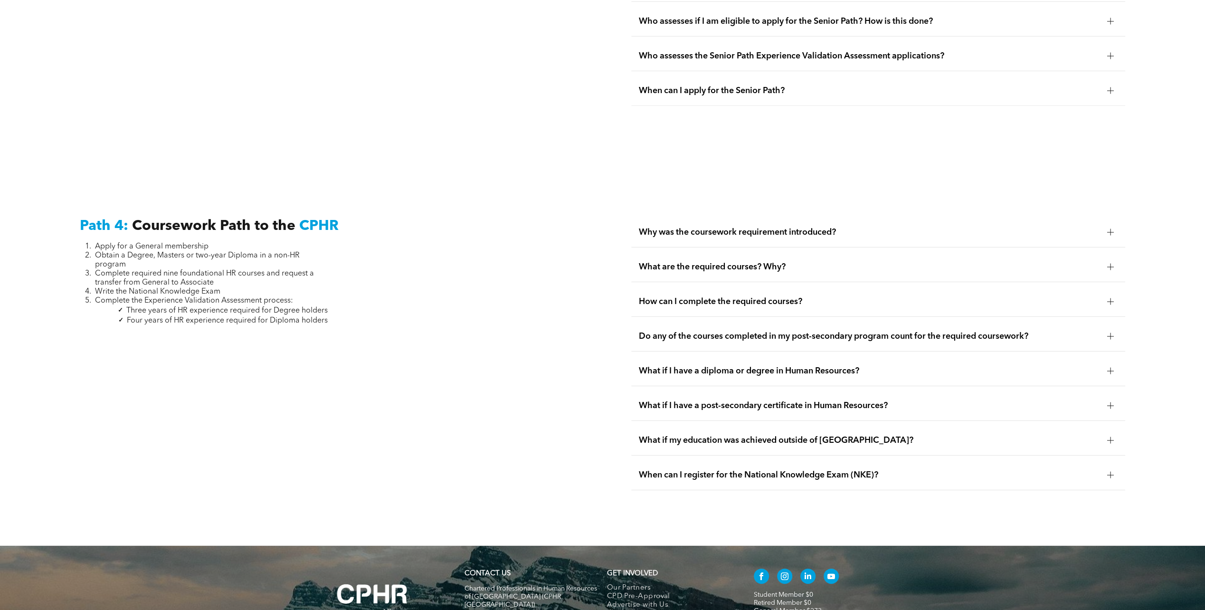
click at [677, 470] on span "When can I register for the National Knowledge Exam (NKE)?" at bounding box center [869, 475] width 461 height 10
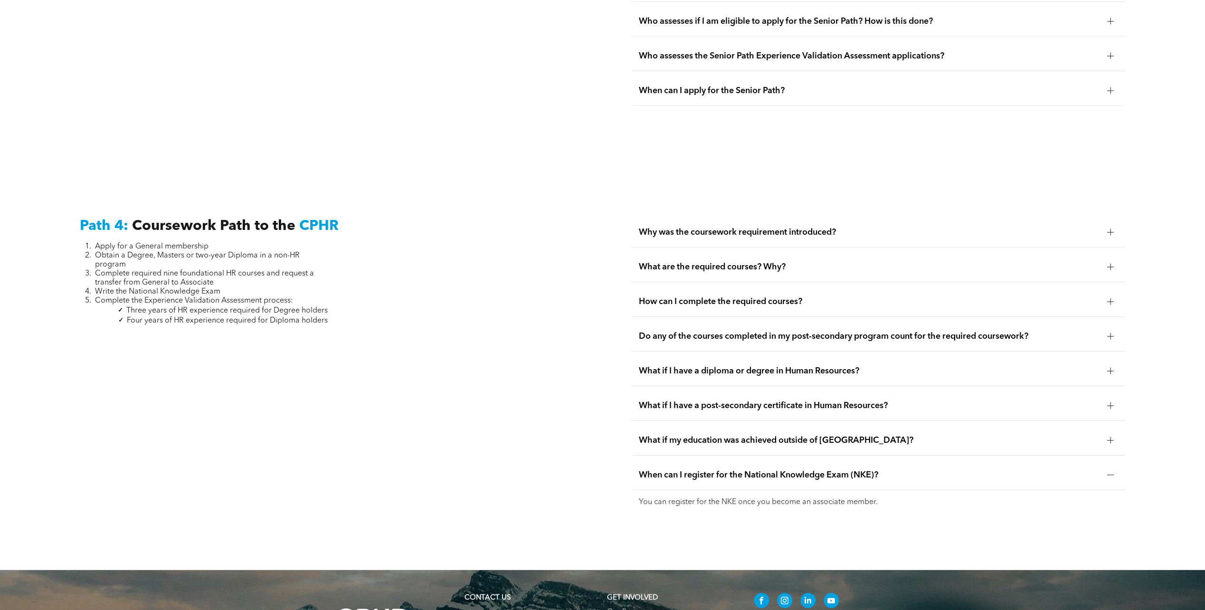
click at [712, 470] on span "When can I register for the National Knowledge Exam (NKE)?" at bounding box center [869, 475] width 461 height 10
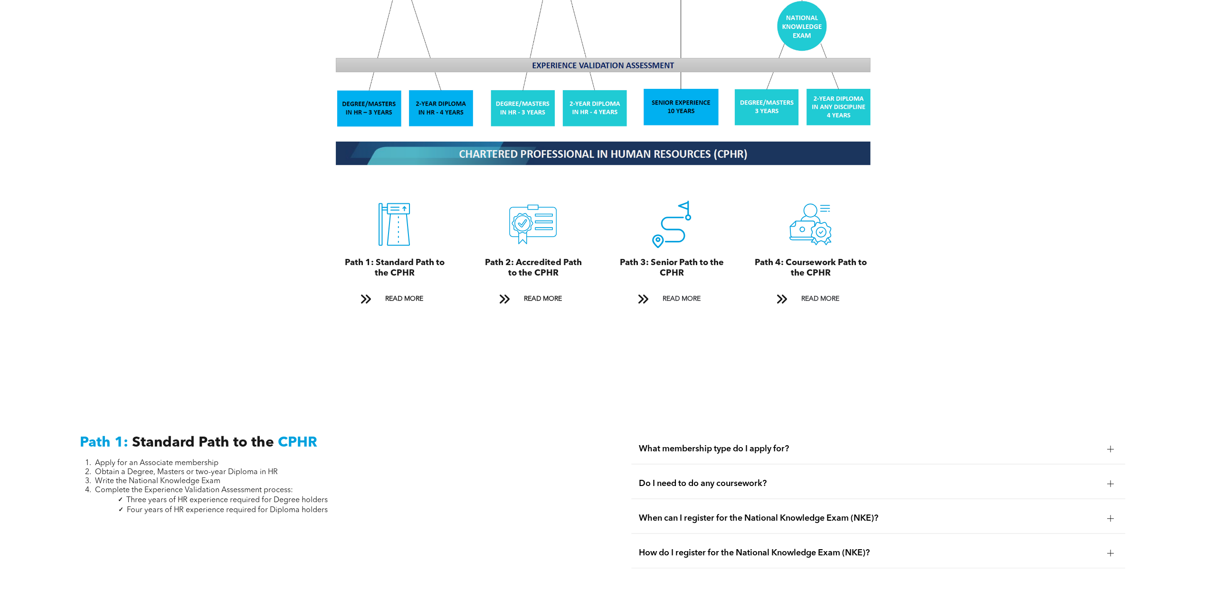
scroll to position [1025, 0]
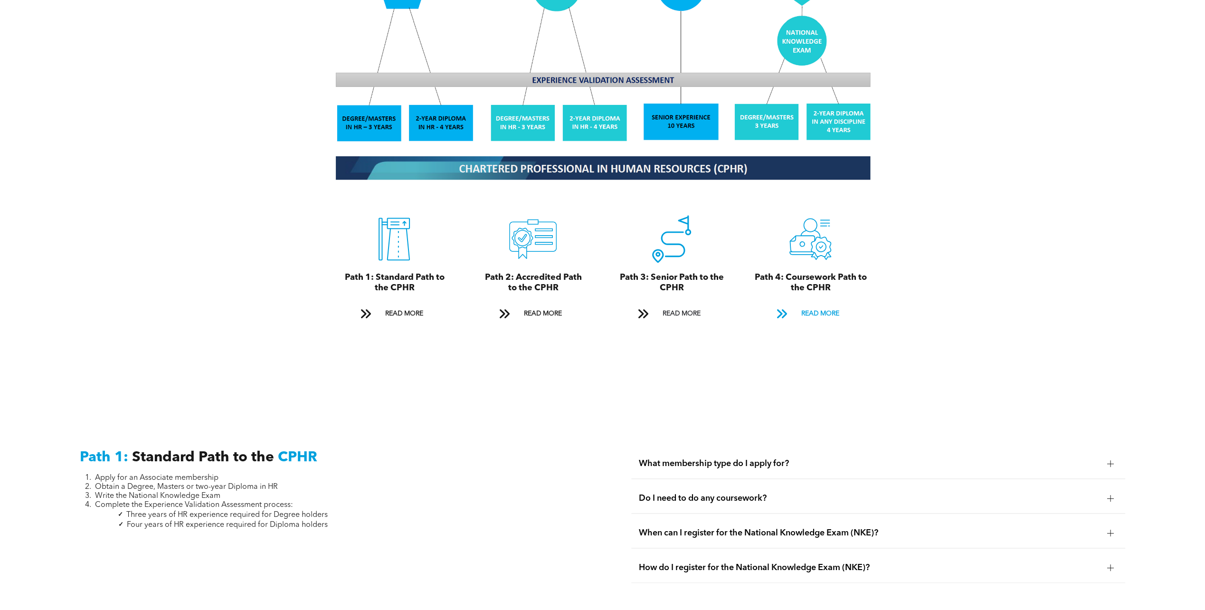
click at [797, 305] on span "READ MORE" at bounding box center [819, 314] width 45 height 18
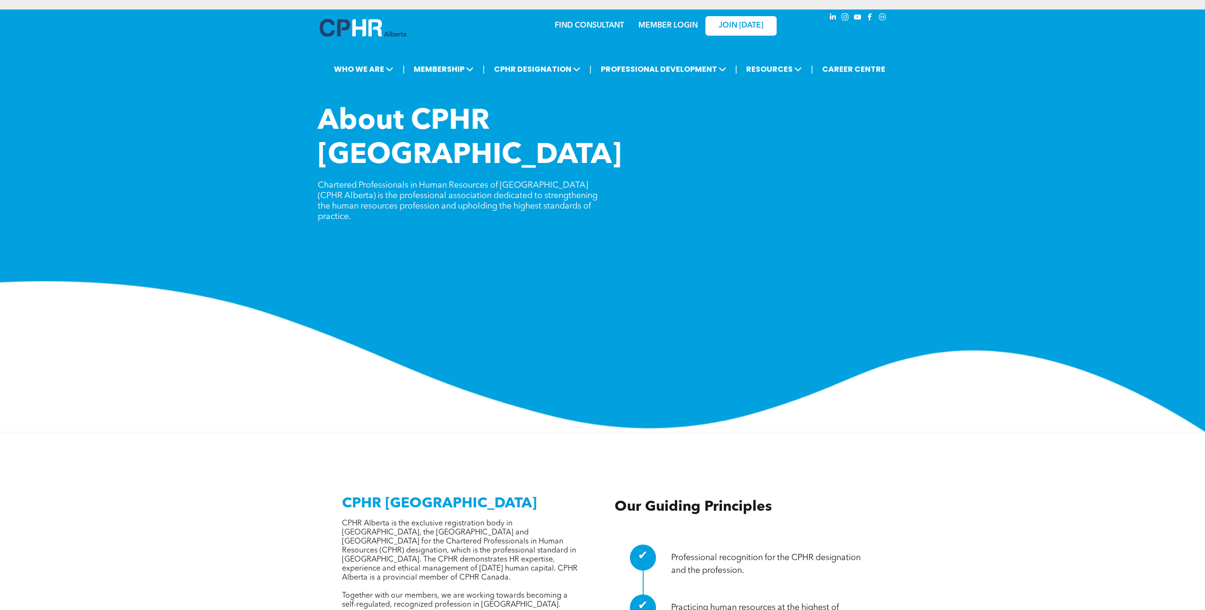
scroll to position [47, 0]
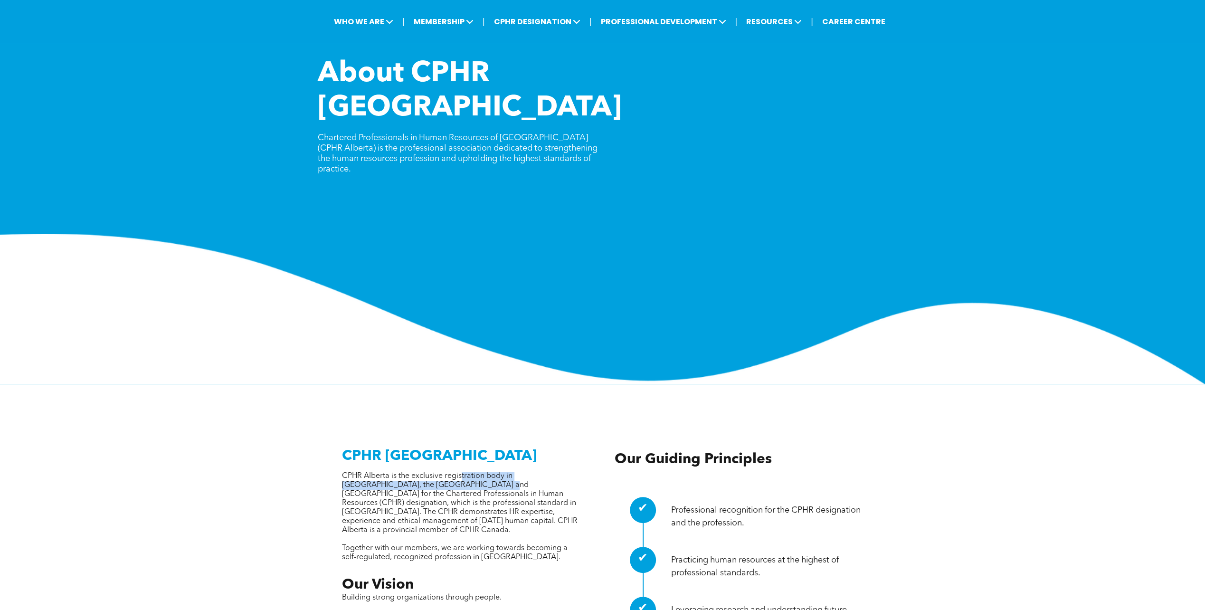
drag, startPoint x: 462, startPoint y: 430, endPoint x: 444, endPoint y: 437, distance: 19.2
click at [444, 472] on span "CPHR Alberta is the exclusive registration body in Alberta, the Northwest Terri…" at bounding box center [460, 503] width 236 height 62
click at [399, 544] on span "Together with our members, we are working towards becoming a self-regulated, re…" at bounding box center [455, 552] width 226 height 17
